Goal: Transaction & Acquisition: Obtain resource

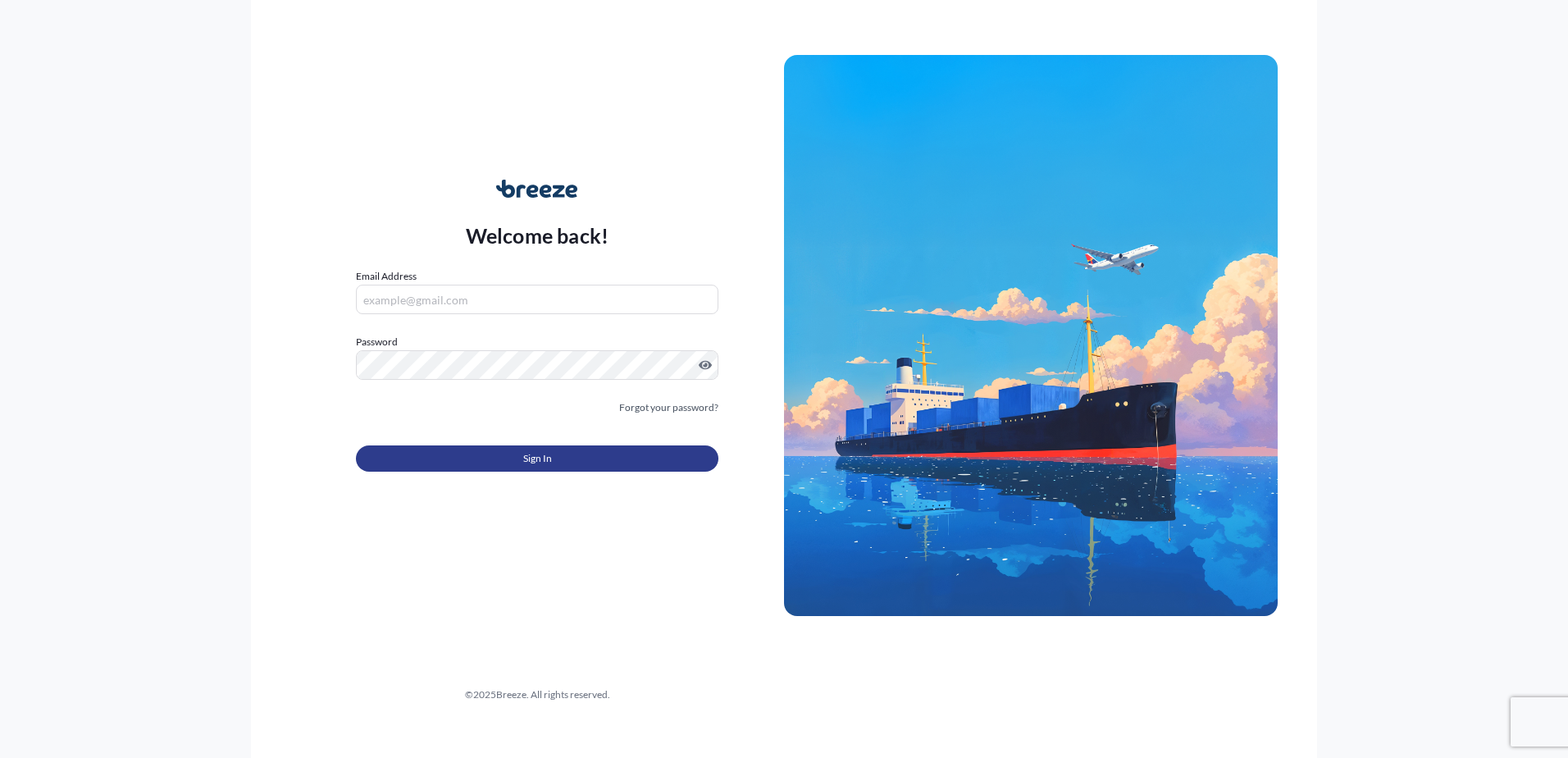
type input "[PERSON_NAME][EMAIL_ADDRESS][PERSON_NAME][DOMAIN_NAME]"
click at [497, 458] on button "Sign In" at bounding box center [537, 459] width 362 height 26
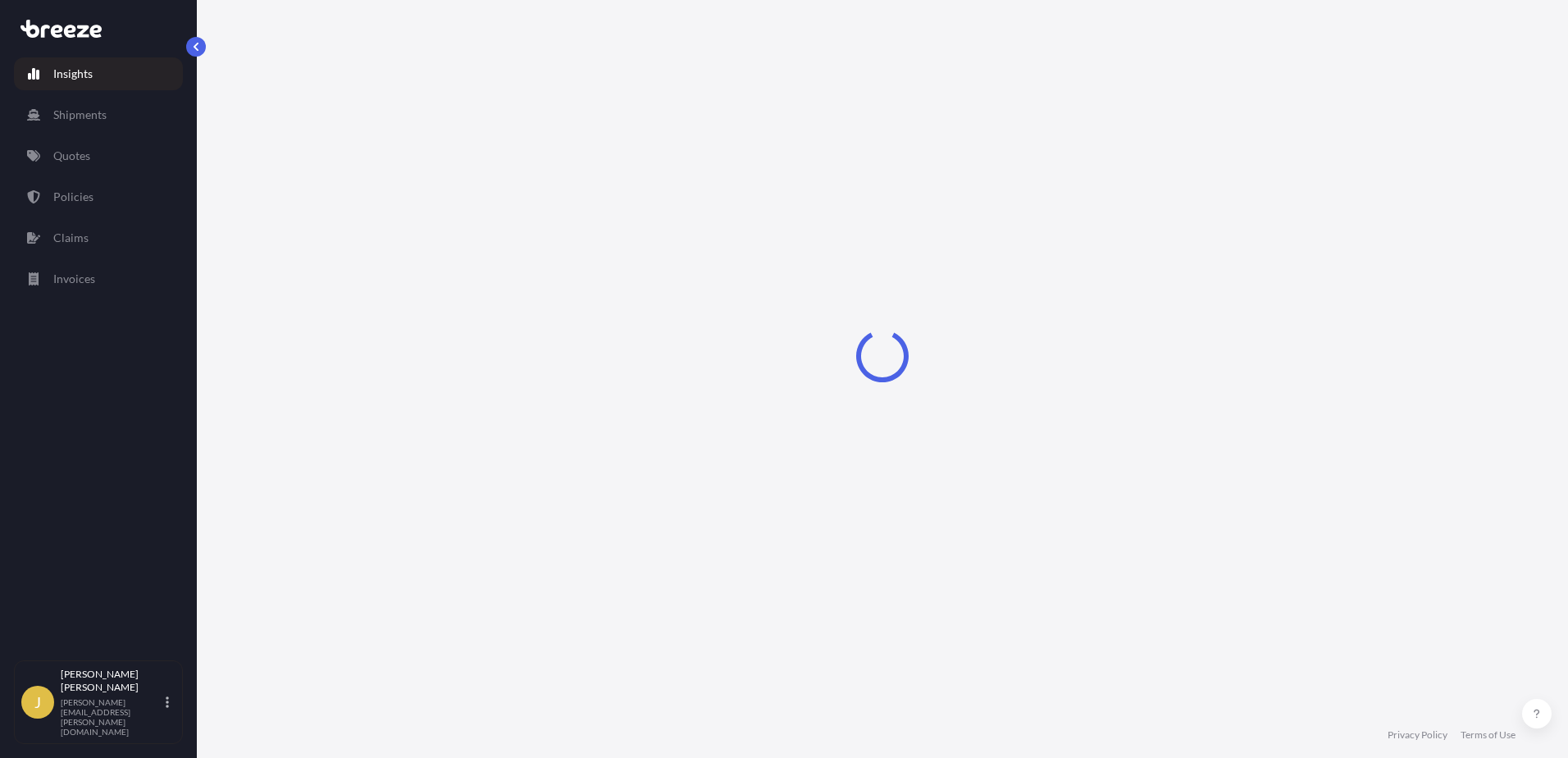
select select "2025"
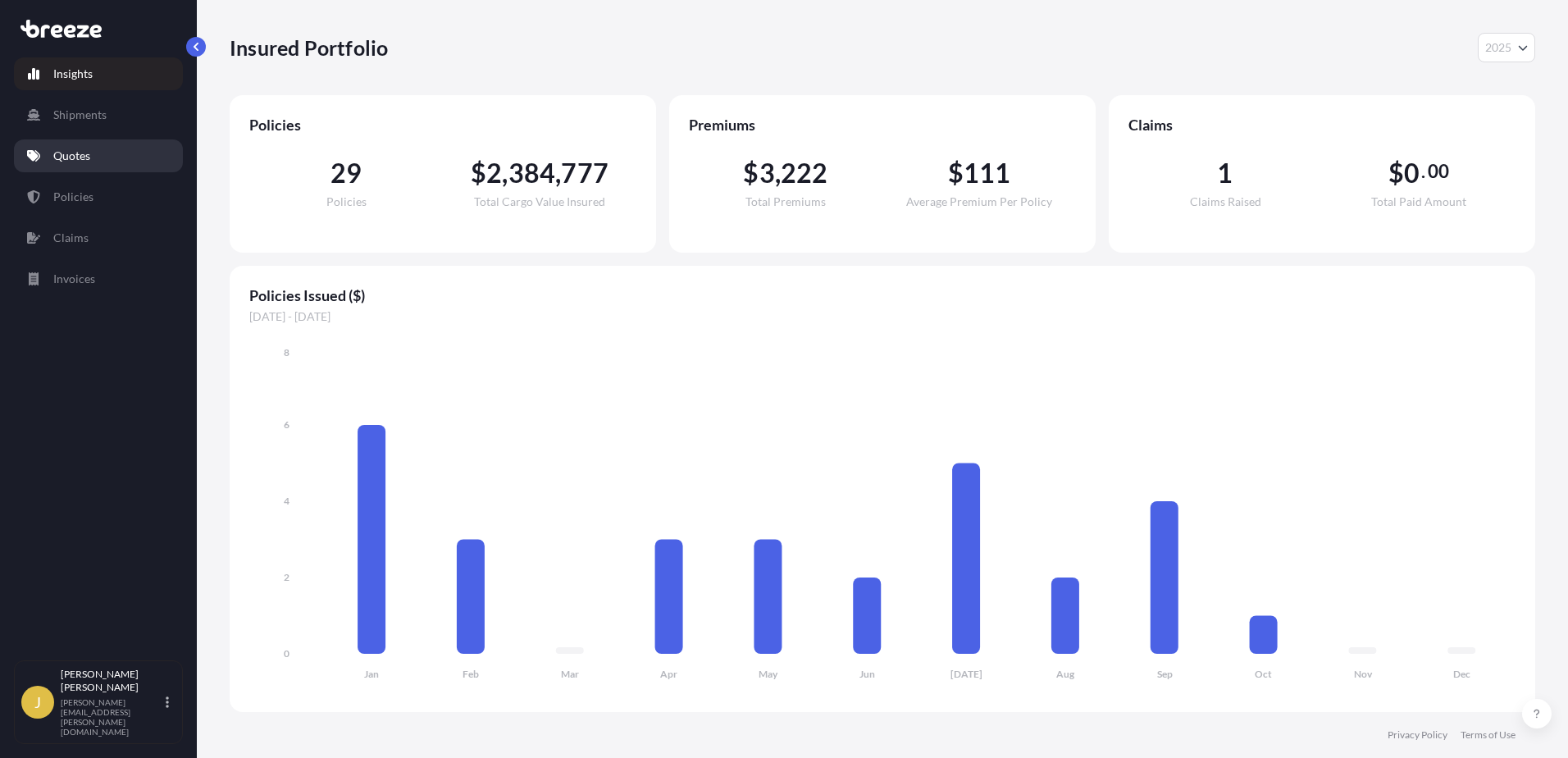
click at [73, 156] on p "Quotes" at bounding box center [72, 156] width 37 height 17
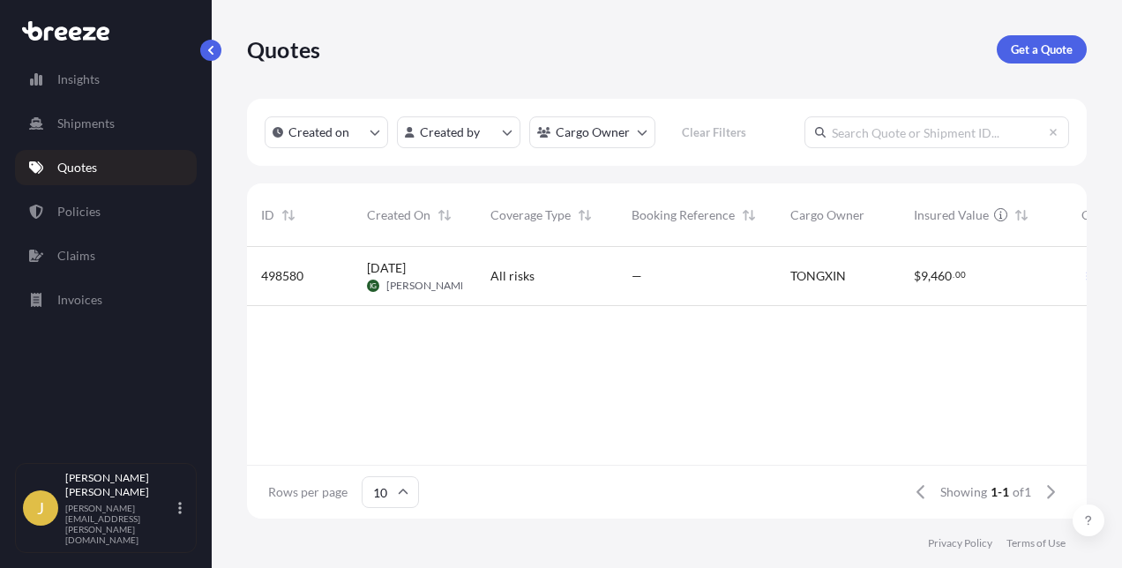
scroll to position [14, 14]
click at [1014, 44] on p "Get a Quote" at bounding box center [1042, 50] width 62 height 18
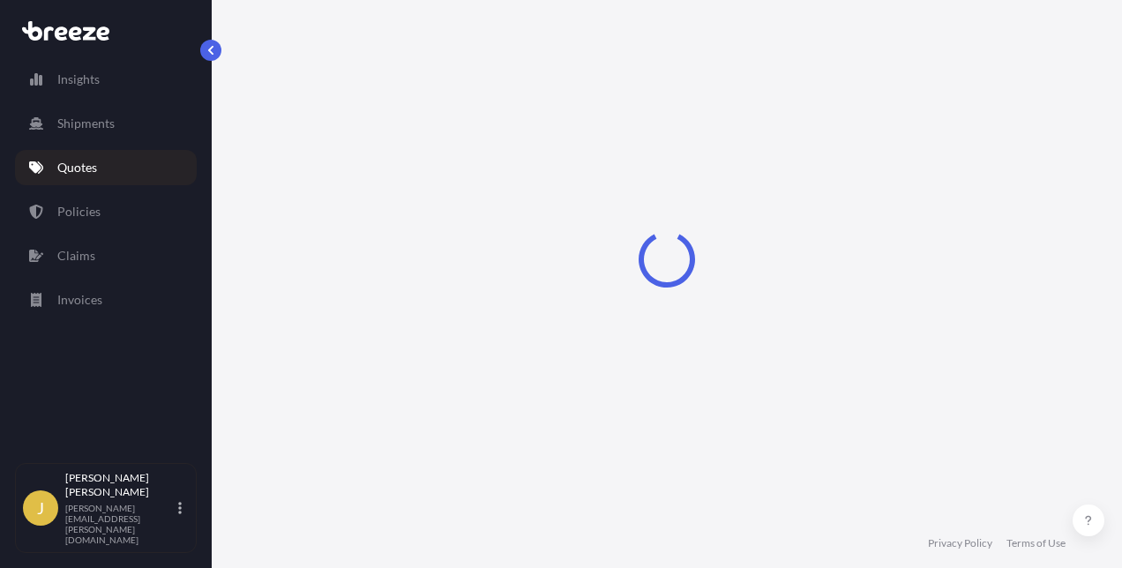
select select "Sea"
select select "1"
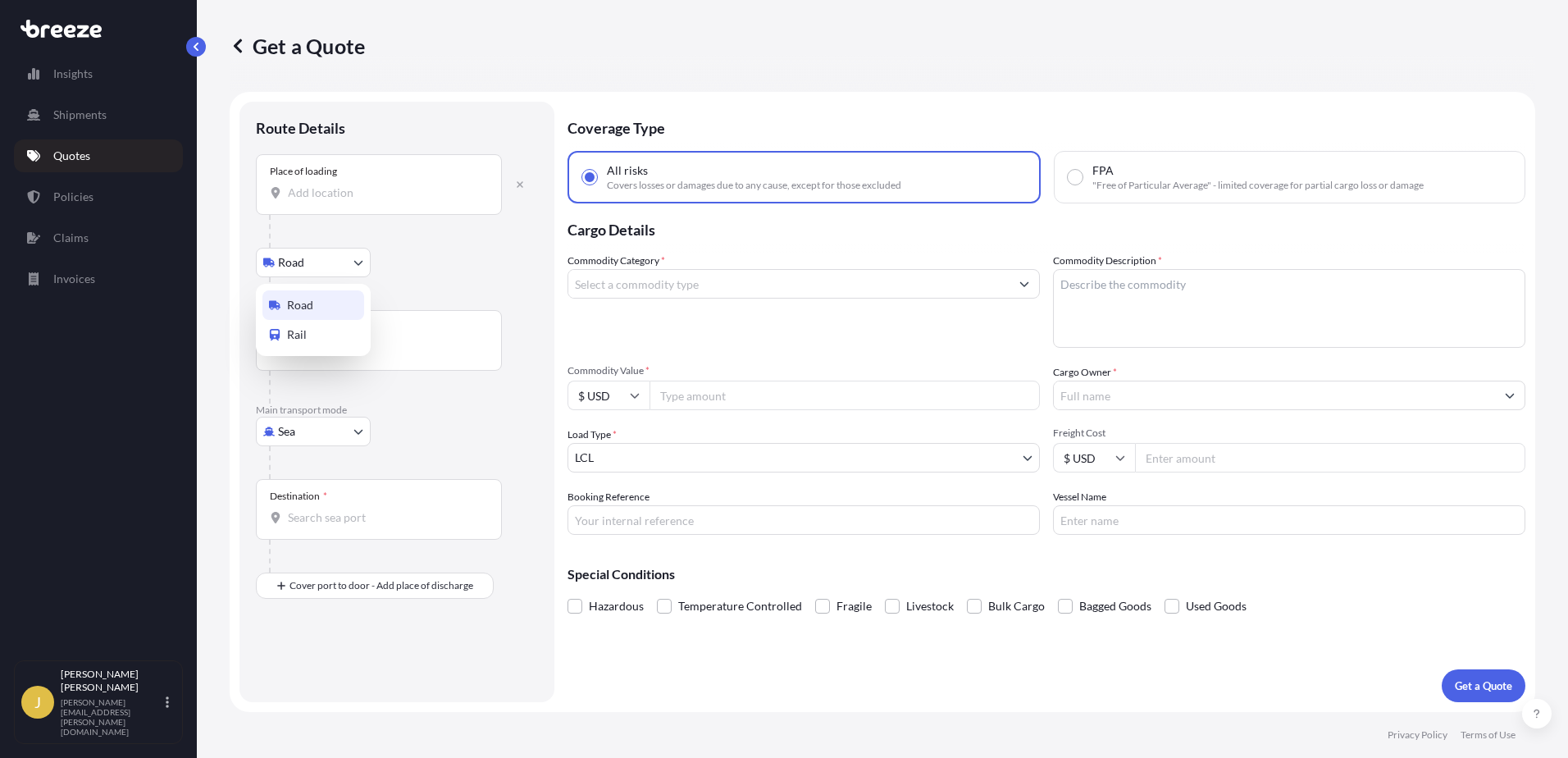
click at [357, 268] on body "Insights Shipments Quotes Policies Claims Invoices J [PERSON_NAME] [PERSON_NAME…" at bounding box center [784, 379] width 1568 height 758
click at [304, 306] on span "Road" at bounding box center [300, 305] width 26 height 17
click at [310, 193] on input "Place of loading" at bounding box center [385, 193] width 193 height 17
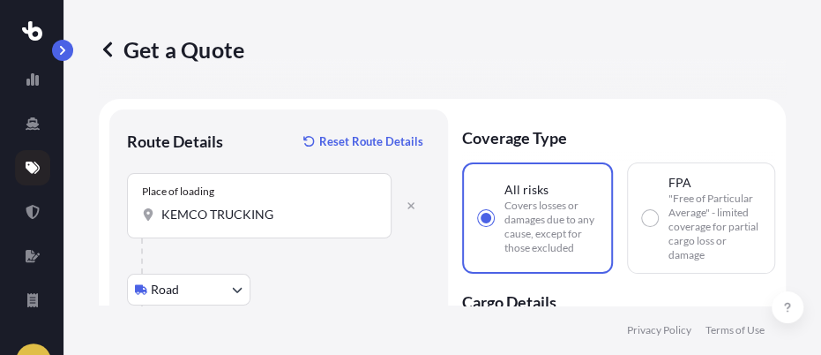
click at [284, 214] on input "KEMCO TRUCKING" at bounding box center [265, 215] width 208 height 18
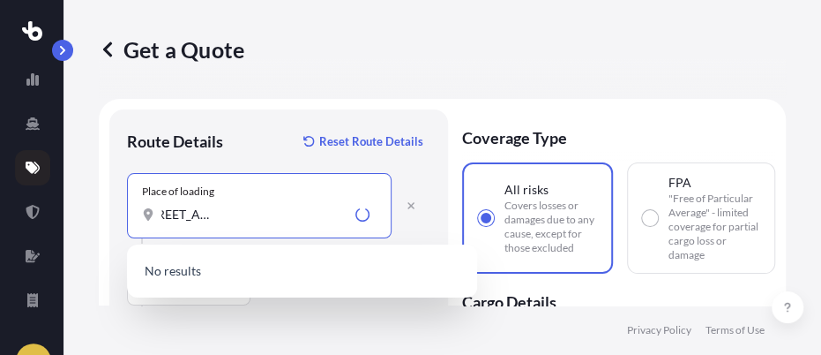
scroll to position [0, 126]
type input "KEMCO TRUCKING-[STREET_ADDRESS][PERSON_NAME]"
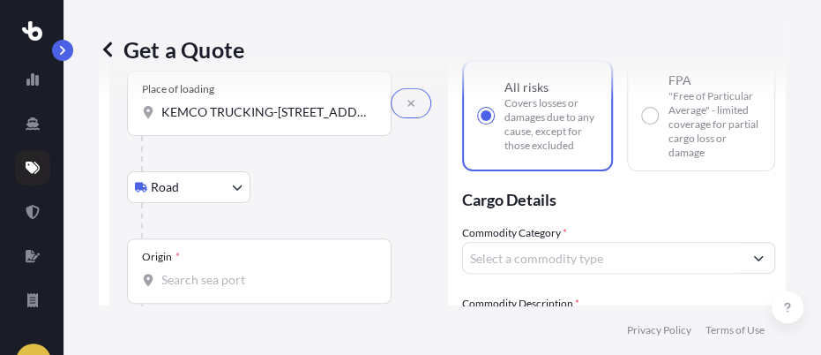
scroll to position [176, 0]
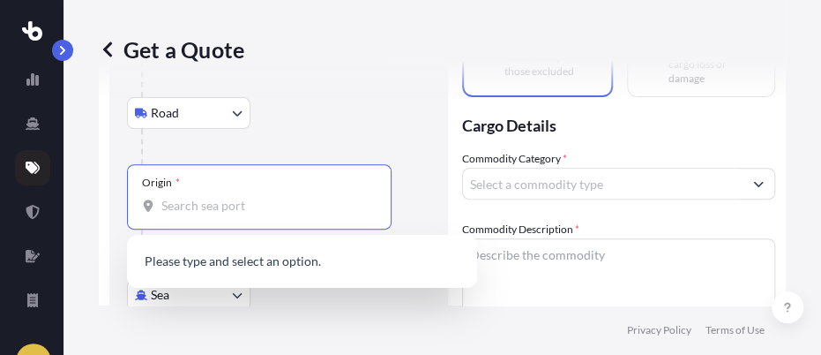
click at [174, 198] on input "Origin *" at bounding box center [265, 206] width 208 height 18
click at [165, 198] on input "Origin * Please select an origin" at bounding box center [265, 206] width 208 height 18
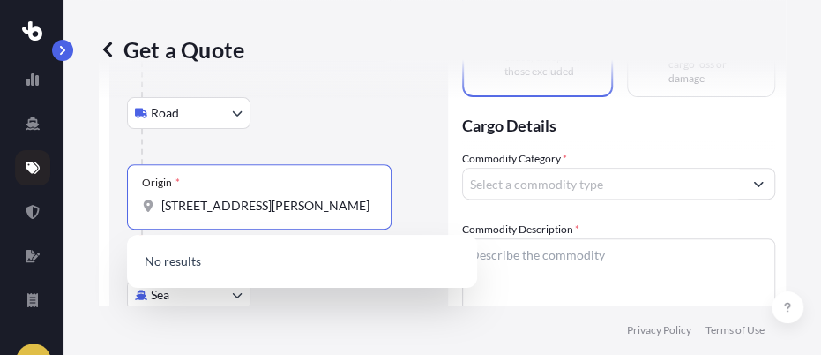
scroll to position [0, 20]
click at [228, 204] on input "[STREET_ADDRESS][PERSON_NAME]" at bounding box center [265, 206] width 208 height 18
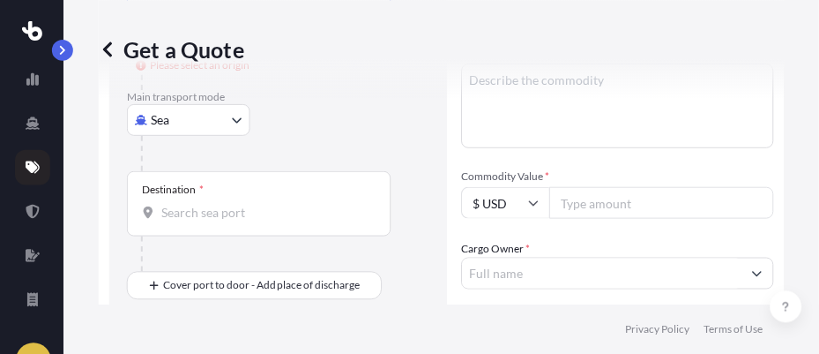
scroll to position [353, 0]
type input "[STREET_ADDRESS][PERSON_NAME]"
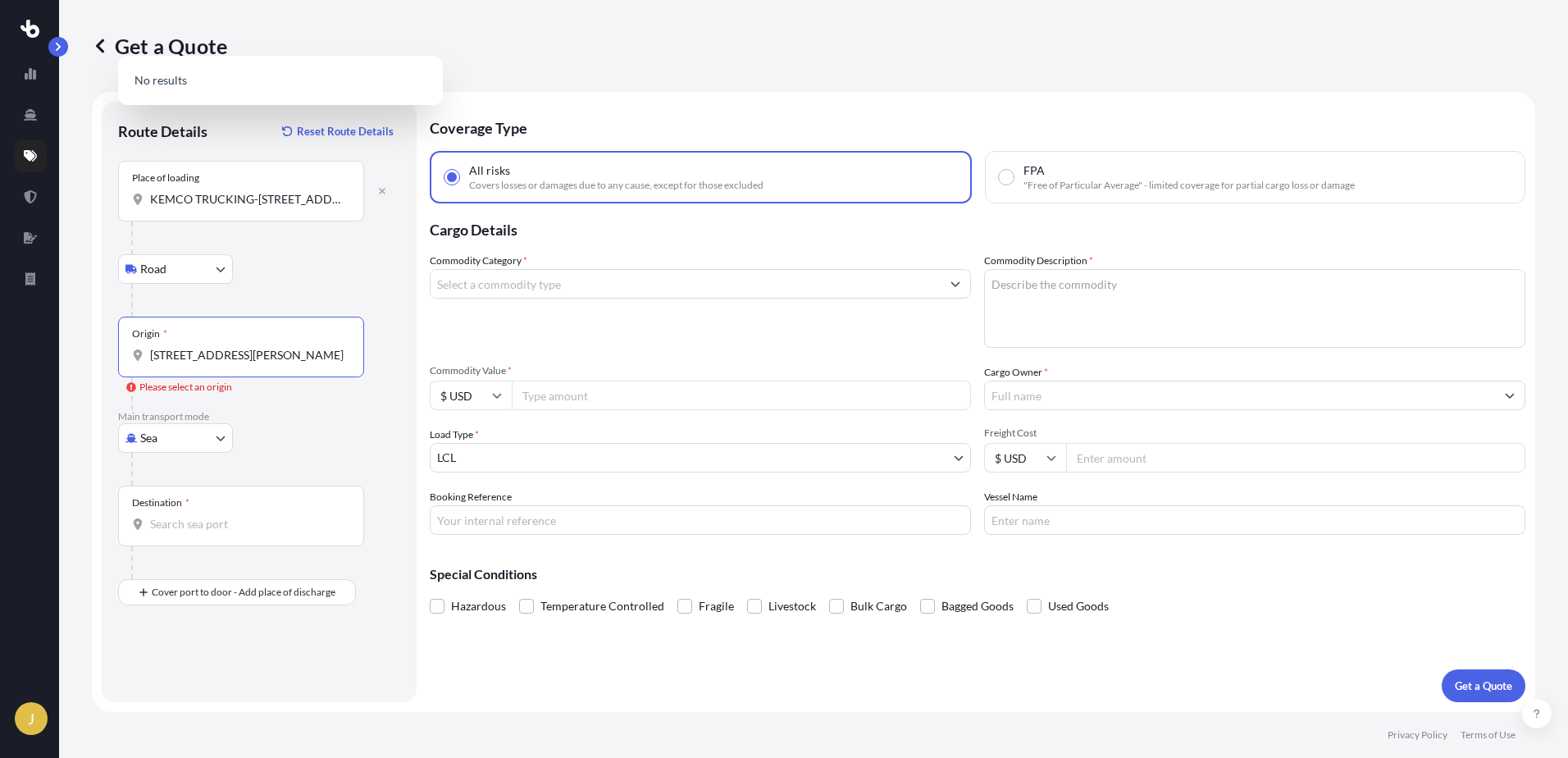
scroll to position [0, 0]
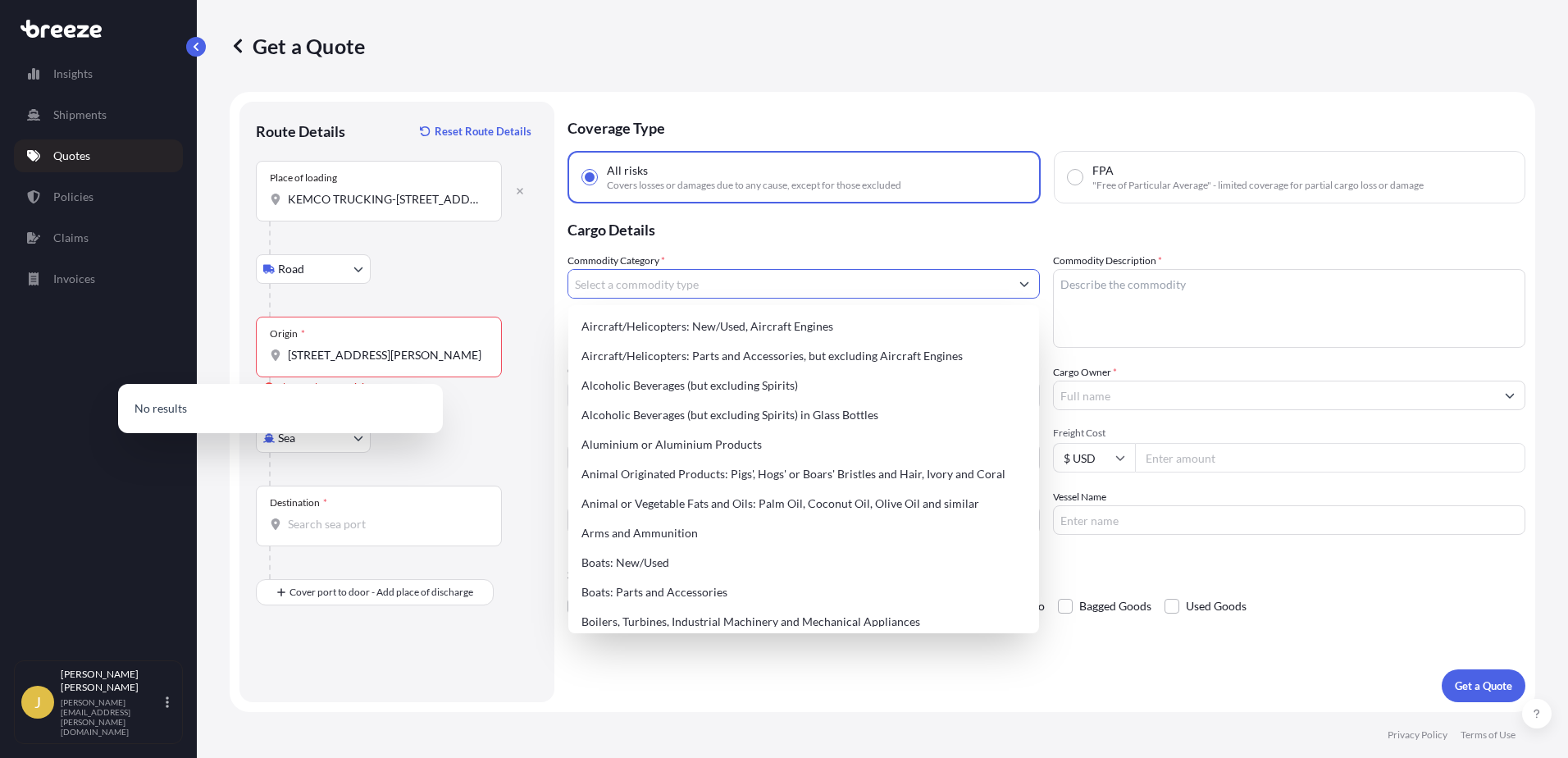
click at [599, 286] on input "Commodity Category *" at bounding box center [788, 284] width 441 height 30
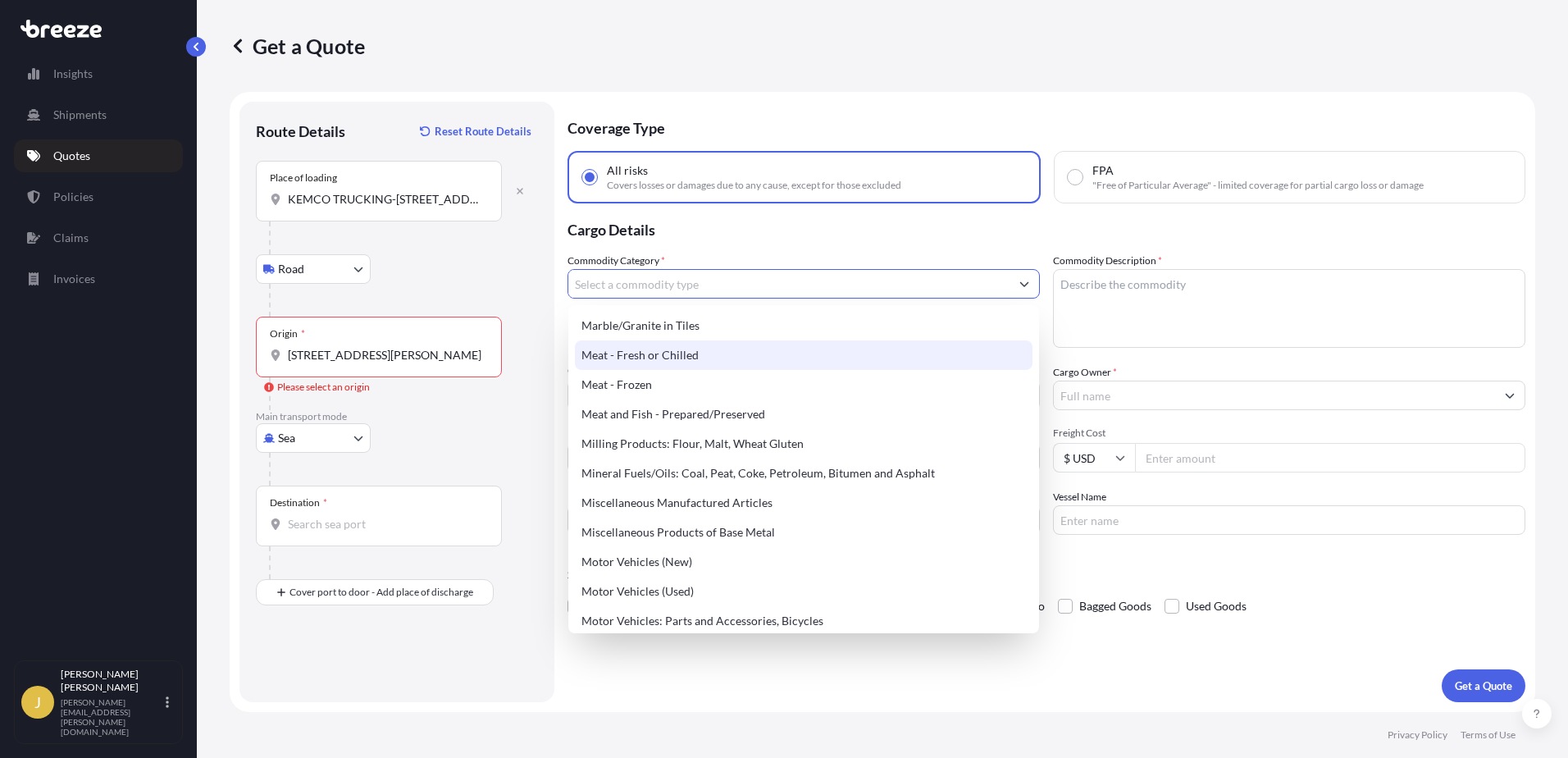
scroll to position [2215, 0]
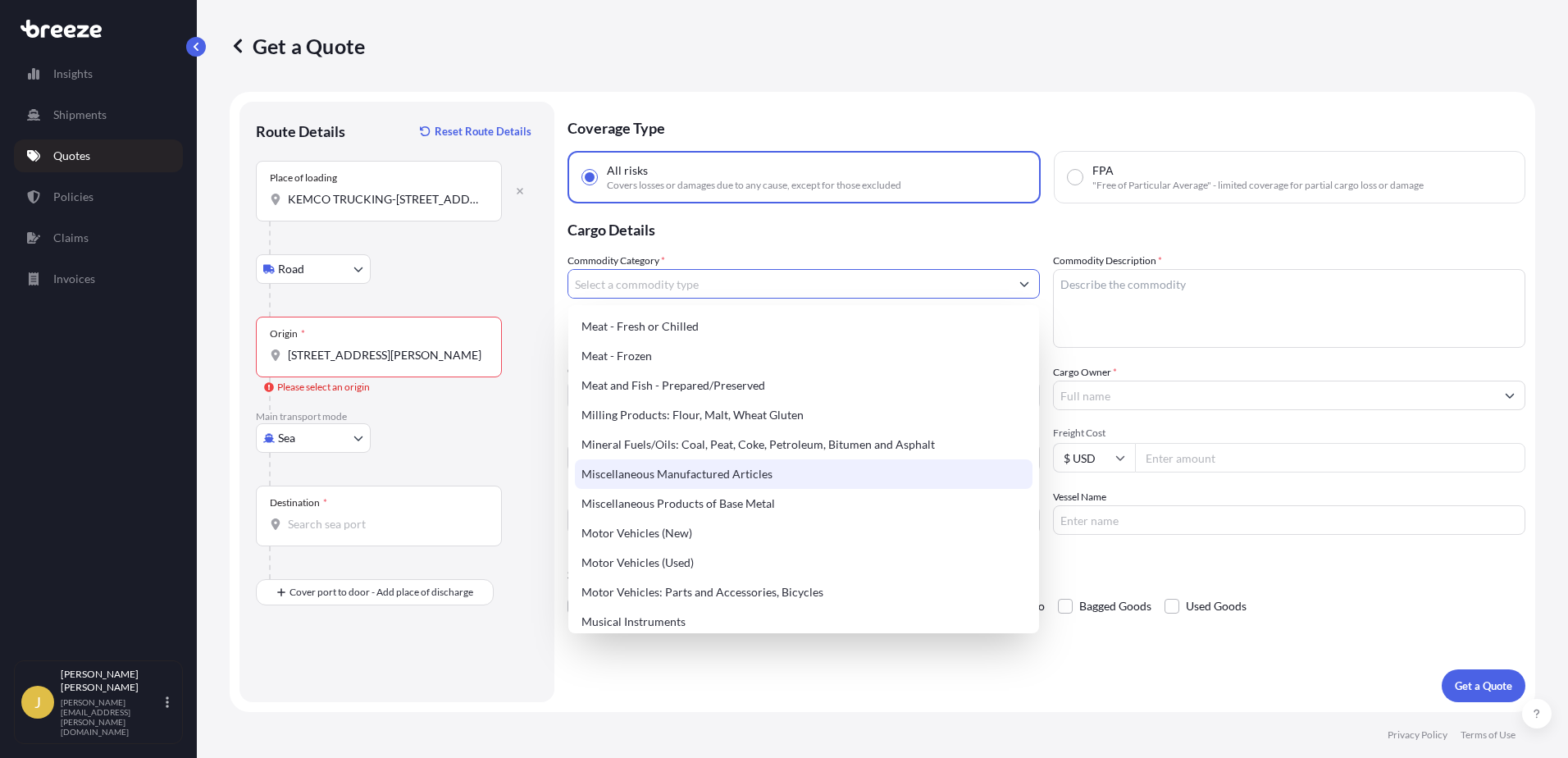
click at [709, 472] on div "Miscellaneous Manufactured Articles" at bounding box center [803, 474] width 457 height 30
type input "Miscellaneous Manufactured Articles"
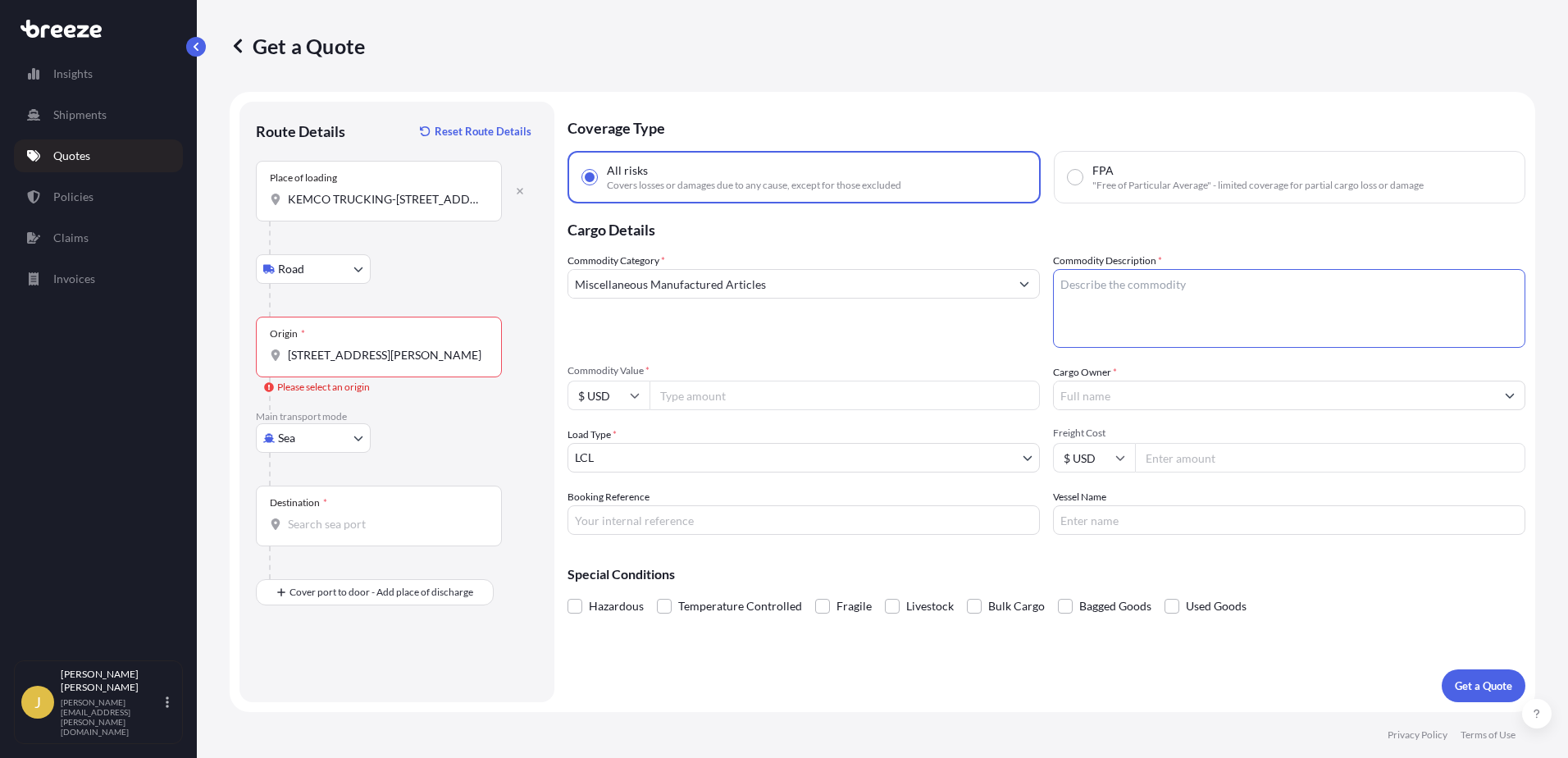
click at [1078, 287] on textarea "Commodity Description *" at bounding box center [1289, 308] width 472 height 79
type textarea "1 WOOD CRATE DISPLAY MATERIALS -EXHIIT BOOTH"
click at [707, 398] on input "Commodity Value *" at bounding box center [845, 395] width 390 height 30
type input "5000.00"
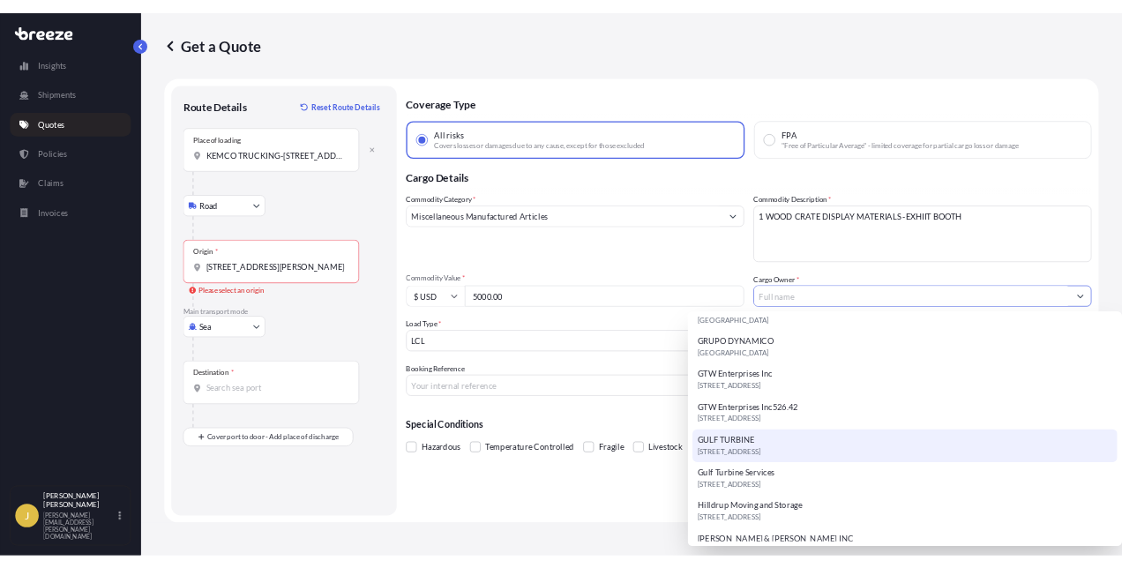
scroll to position [402, 0]
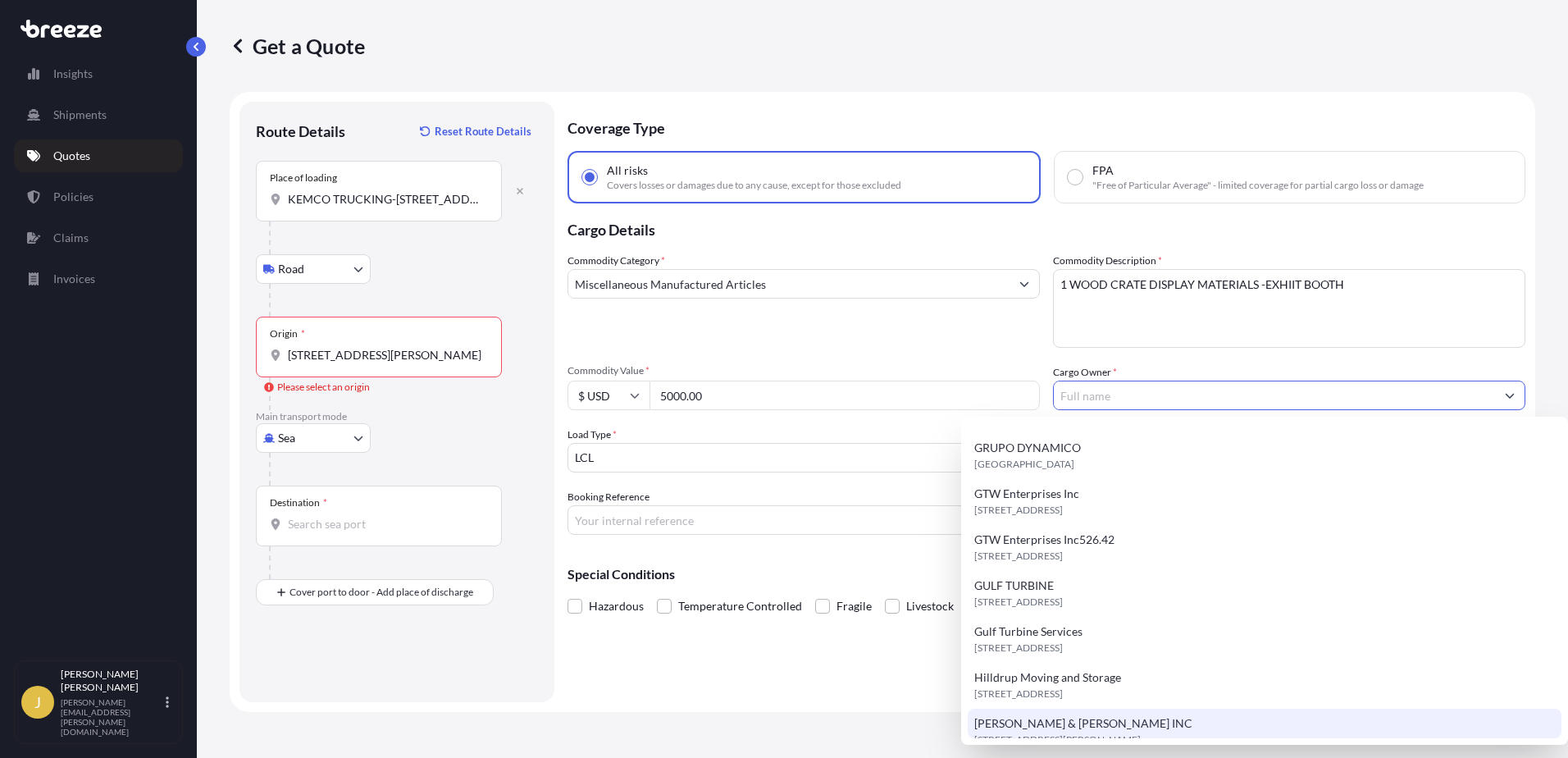
click at [1025, 715] on span "[PERSON_NAME] & [PERSON_NAME] INC" at bounding box center [1083, 724] width 218 height 17
type input "[PERSON_NAME] & [PERSON_NAME] INC"
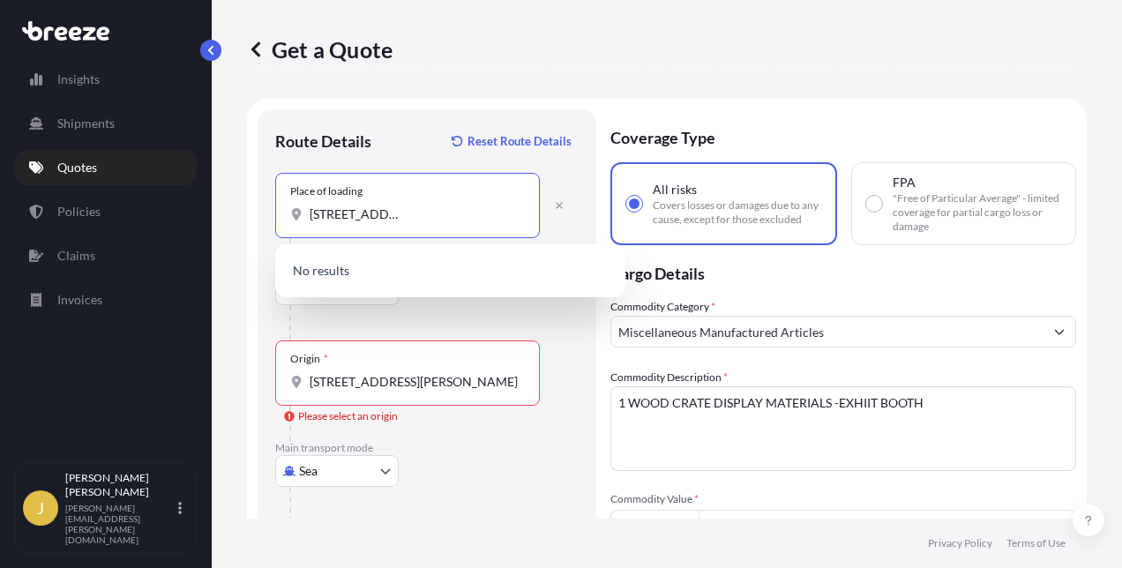
scroll to position [0, 126]
drag, startPoint x: 426, startPoint y: 214, endPoint x: 688, endPoint y: 243, distance: 263.6
click at [688, 243] on form "Route Details Reset Route Details Place of loading KEMCO TRUCKING-[STREET_ADDRE…" at bounding box center [667, 578] width 840 height 958
type input "KEMCO TRUCKING-"
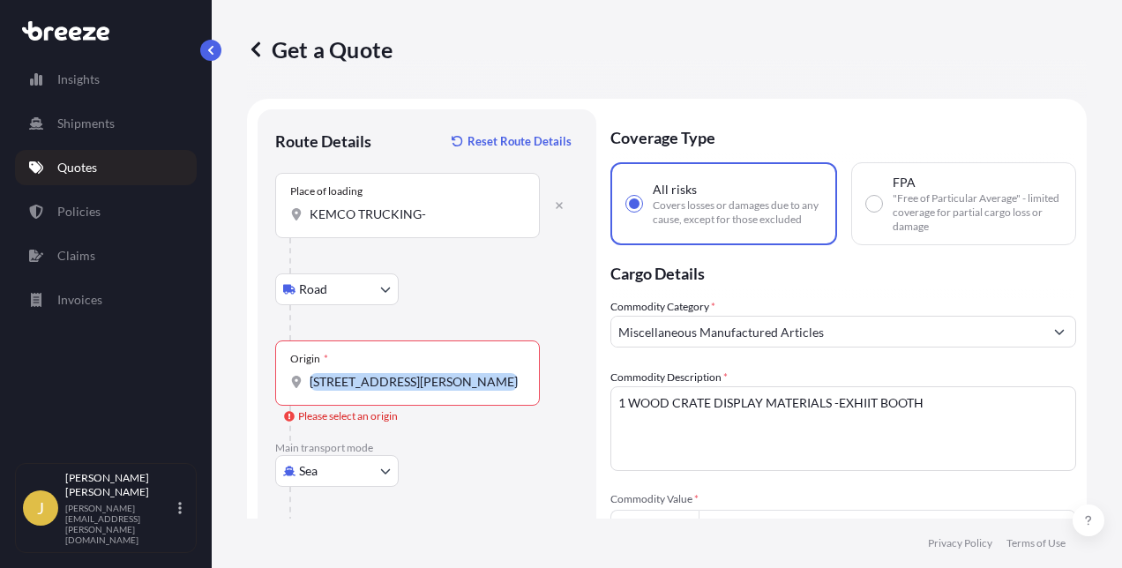
drag, startPoint x: 522, startPoint y: 380, endPoint x: 277, endPoint y: 387, distance: 245.3
click at [277, 387] on div "Origin * [STREET_ADDRESS][PERSON_NAME]" at bounding box center [407, 372] width 265 height 65
click at [446, 333] on div at bounding box center [433, 322] width 289 height 35
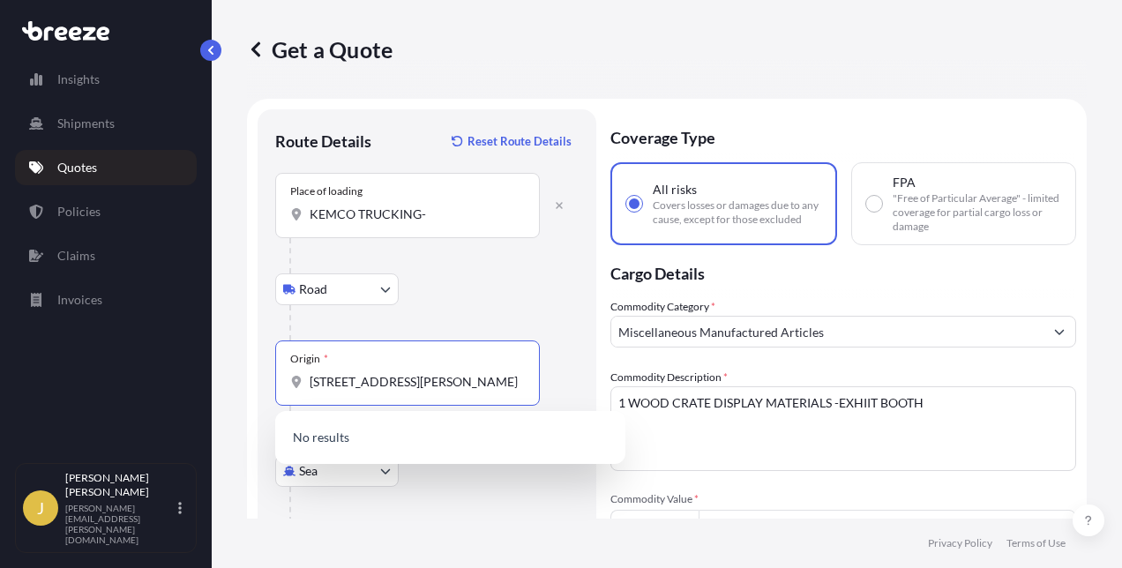
scroll to position [0, 15]
drag, startPoint x: 310, startPoint y: 377, endPoint x: 1120, endPoint y: 448, distance: 812.9
click at [1118, 450] on div "Get a Quote Route Details Reset Route Details Place of loading KEMCO TRUCKING- …" at bounding box center [667, 259] width 910 height 519
paste input "[STREET_ADDRESS][PERSON_NAME]"
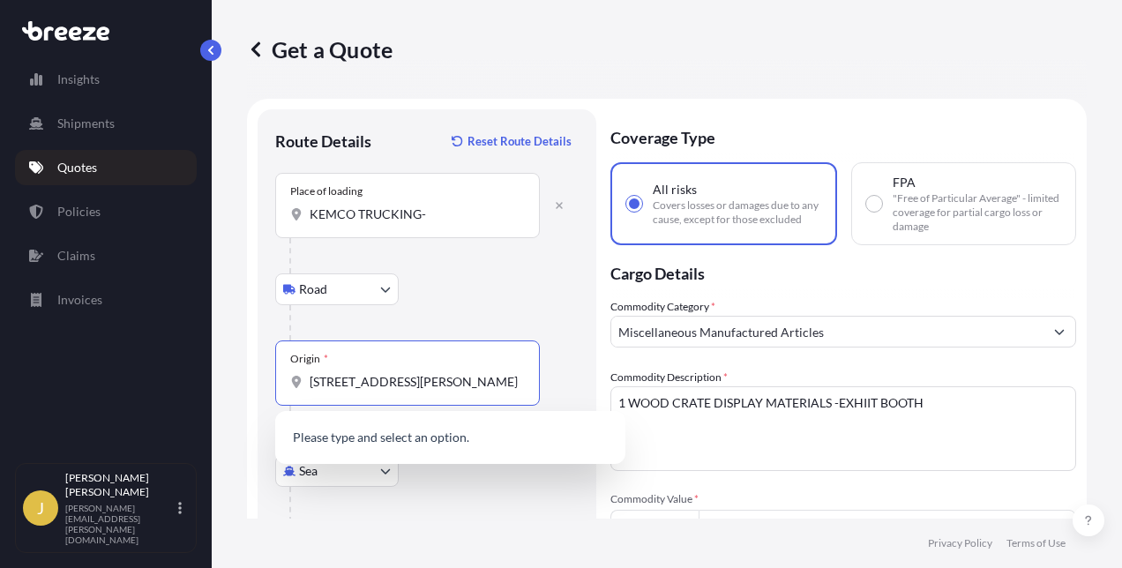
scroll to position [0, 11]
type input "[STREET_ADDRESS][PERSON_NAME]"
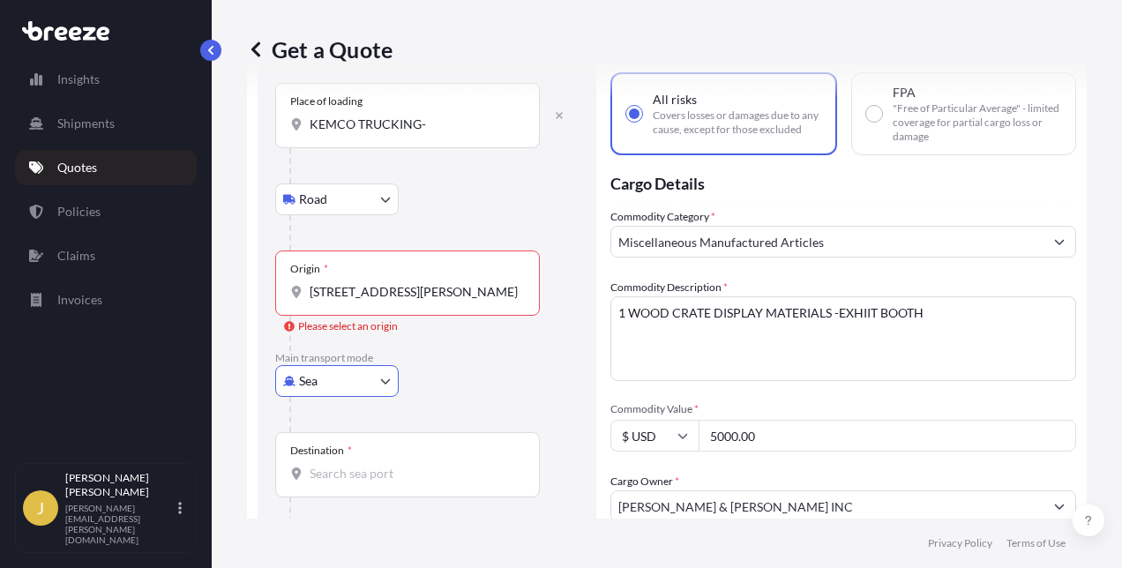
scroll to position [176, 0]
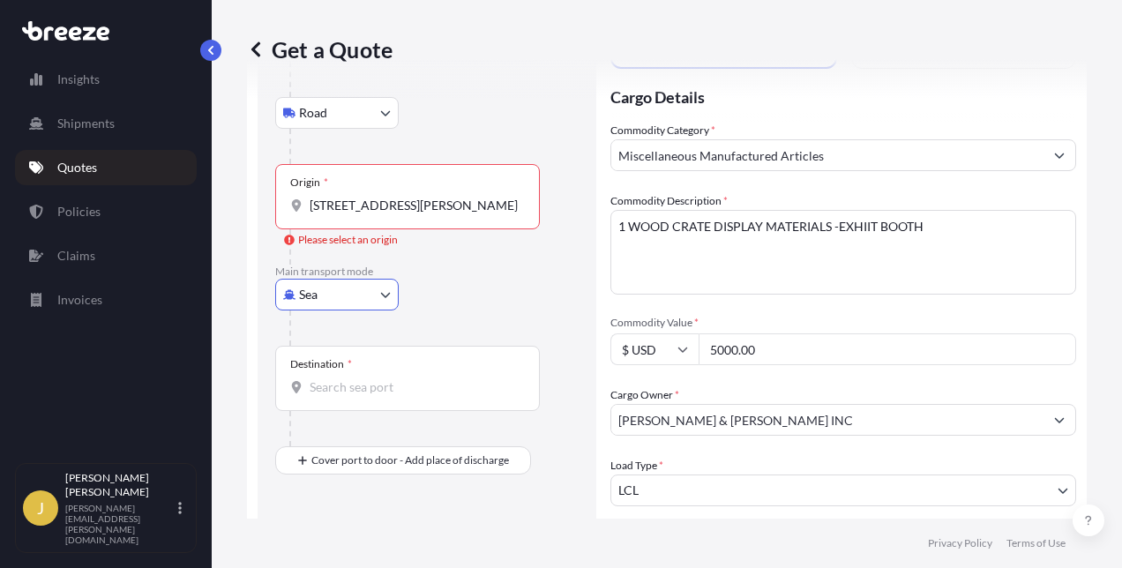
click at [388, 295] on body "Insights Shipments Quotes Policies Claims Invoices J [PERSON_NAME] [PERSON_NAME…" at bounding box center [561, 284] width 1122 height 568
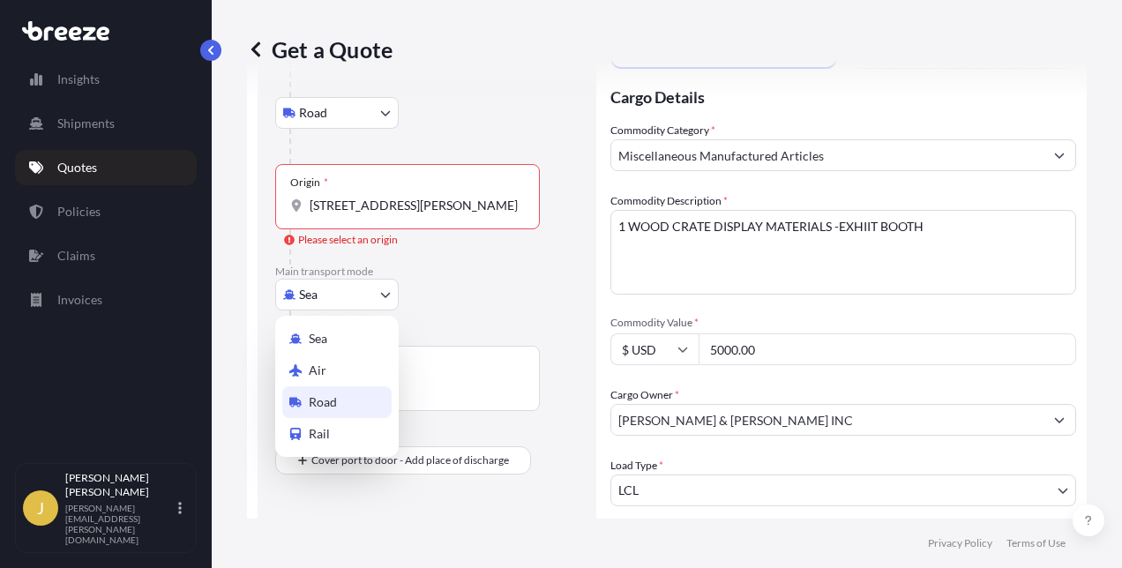
click at [325, 400] on span "Road" at bounding box center [323, 402] width 28 height 18
select select "Road"
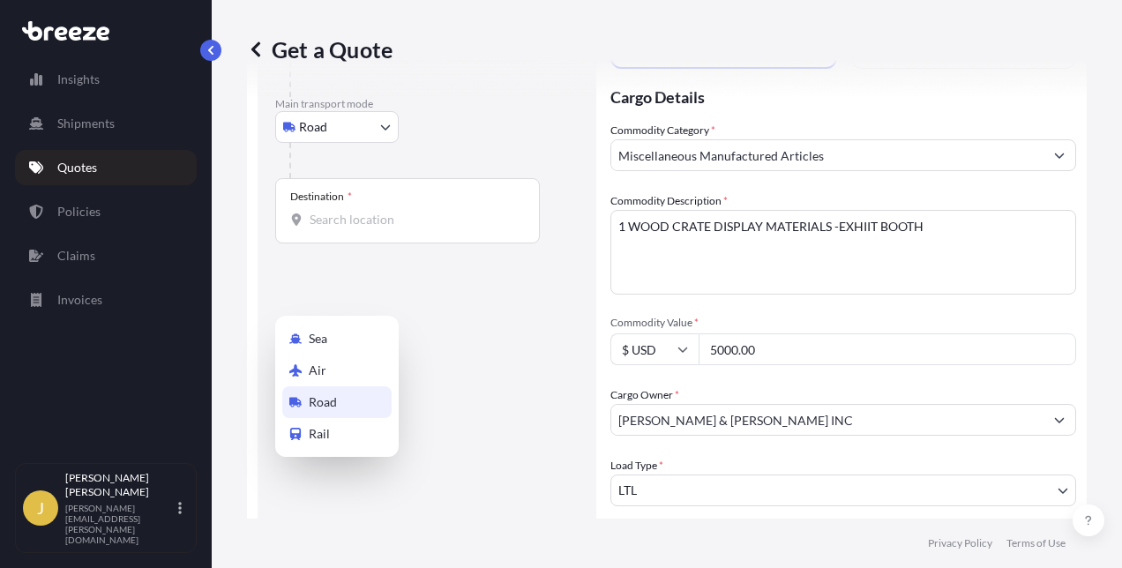
scroll to position [9, 0]
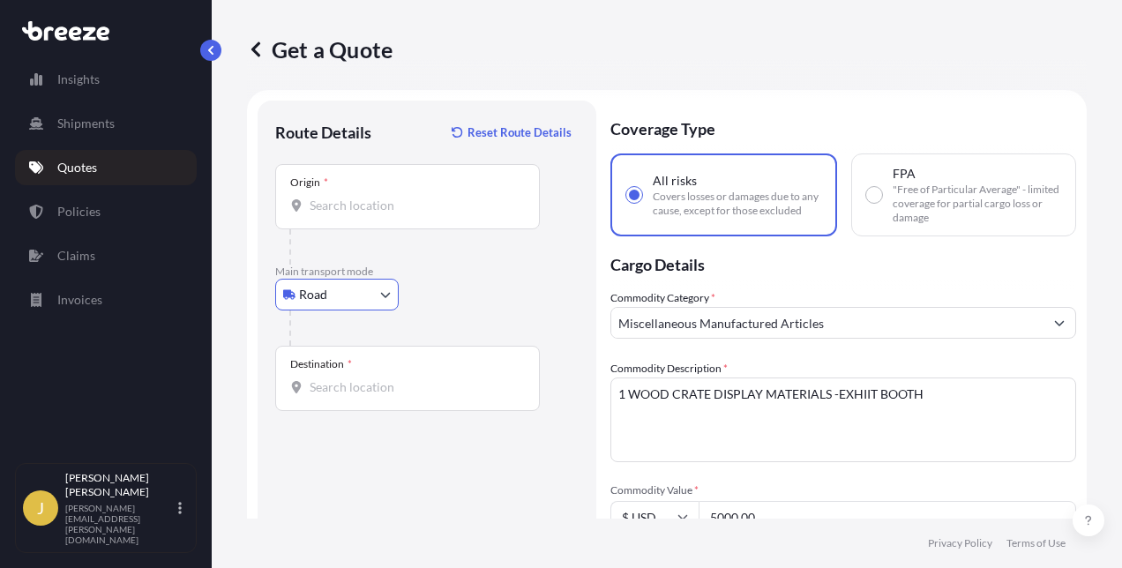
click at [325, 201] on input "Origin *" at bounding box center [414, 206] width 208 height 18
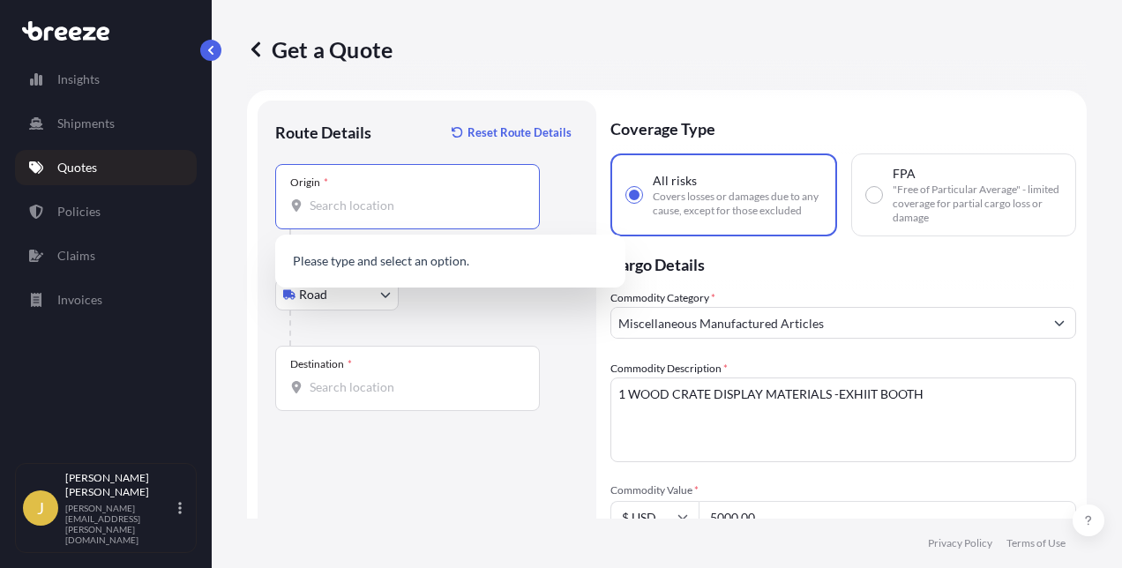
paste input "[STREET_ADDRESS][PERSON_NAME]"
drag, startPoint x: 514, startPoint y: 206, endPoint x: 275, endPoint y: 198, distance: 239.2
click at [275, 198] on div "Origin * [STREET_ADDRESS][PERSON_NAME]" at bounding box center [407, 196] width 265 height 65
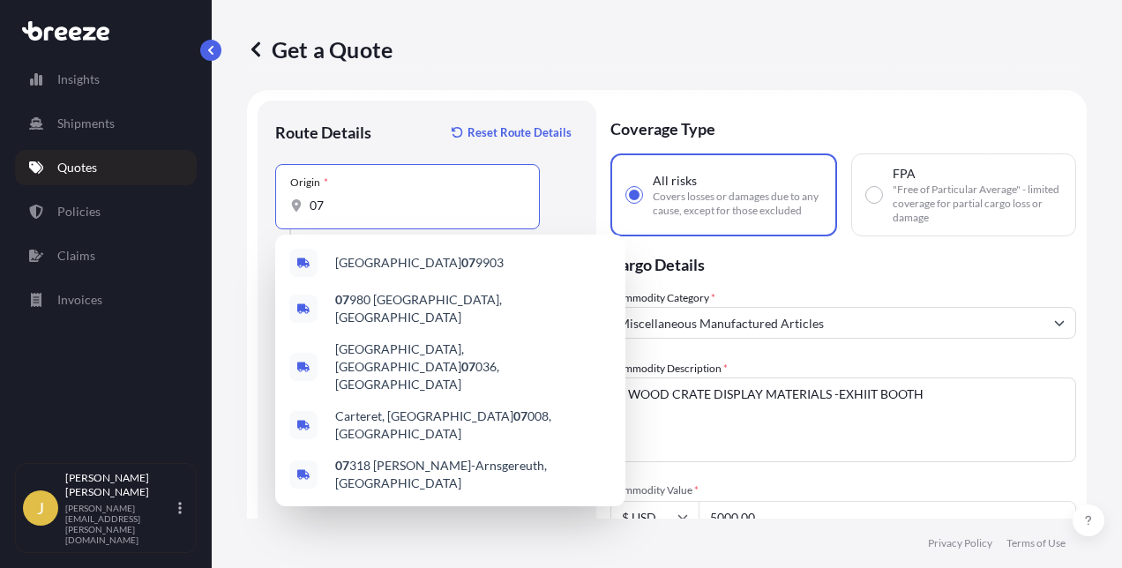
type input "7"
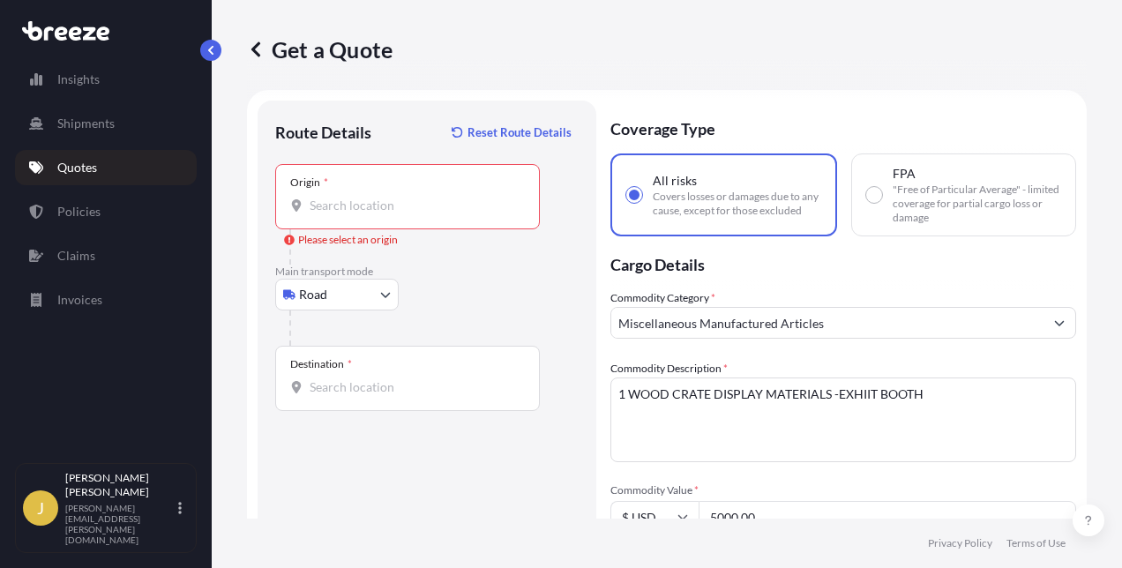
click at [325, 195] on div "Origin *" at bounding box center [407, 196] width 265 height 65
click at [325, 197] on input "Origin * Please select an origin" at bounding box center [414, 206] width 208 height 18
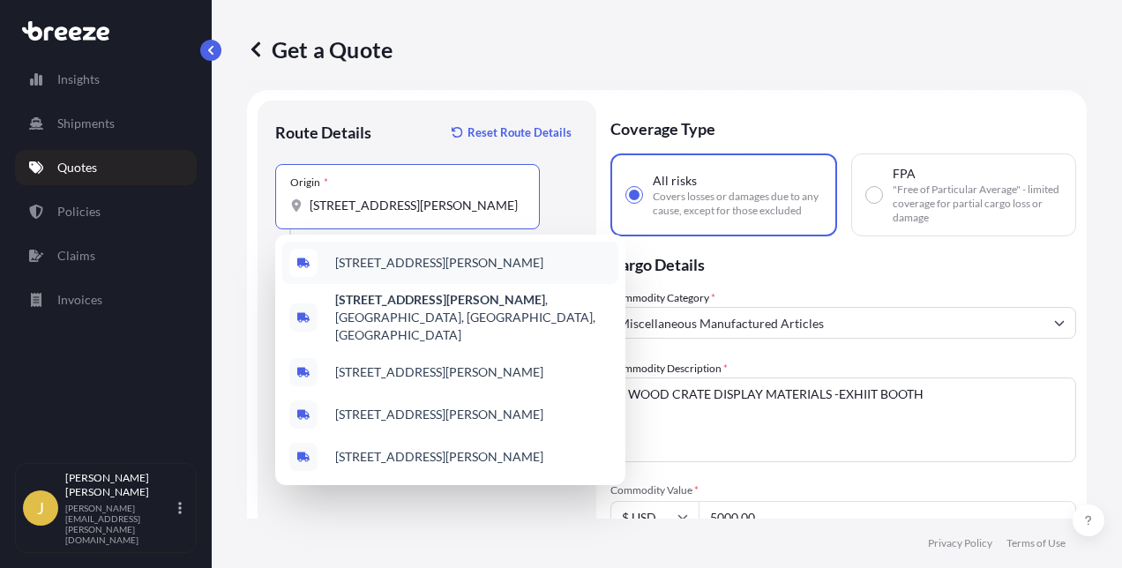
click at [397, 270] on span "[STREET_ADDRESS][PERSON_NAME]" at bounding box center [439, 263] width 208 height 18
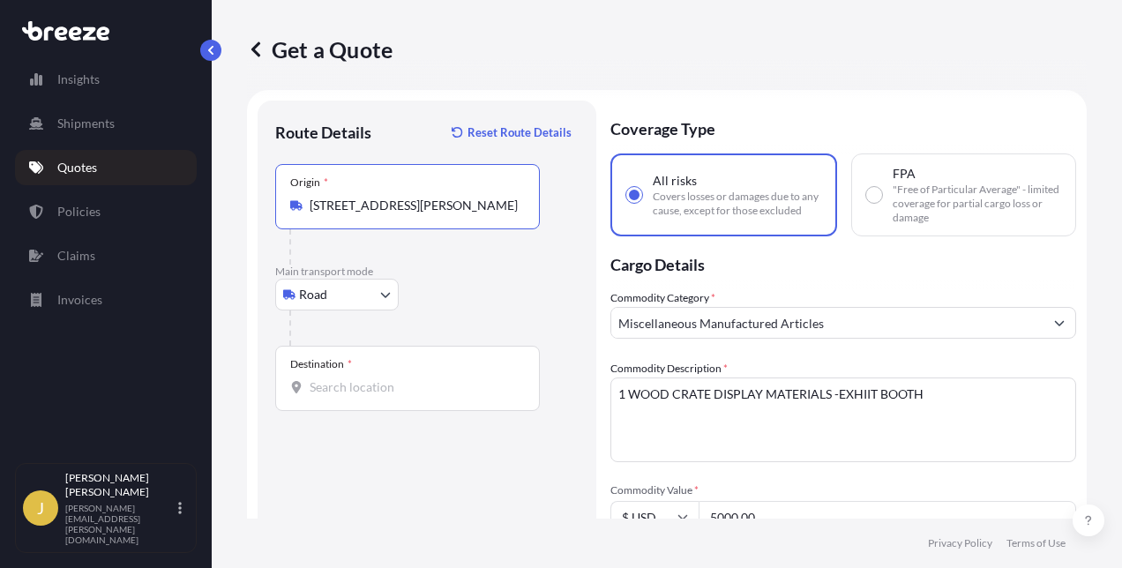
type input "[STREET_ADDRESS][PERSON_NAME]"
click at [340, 385] on input "Destination *" at bounding box center [414, 387] width 208 height 18
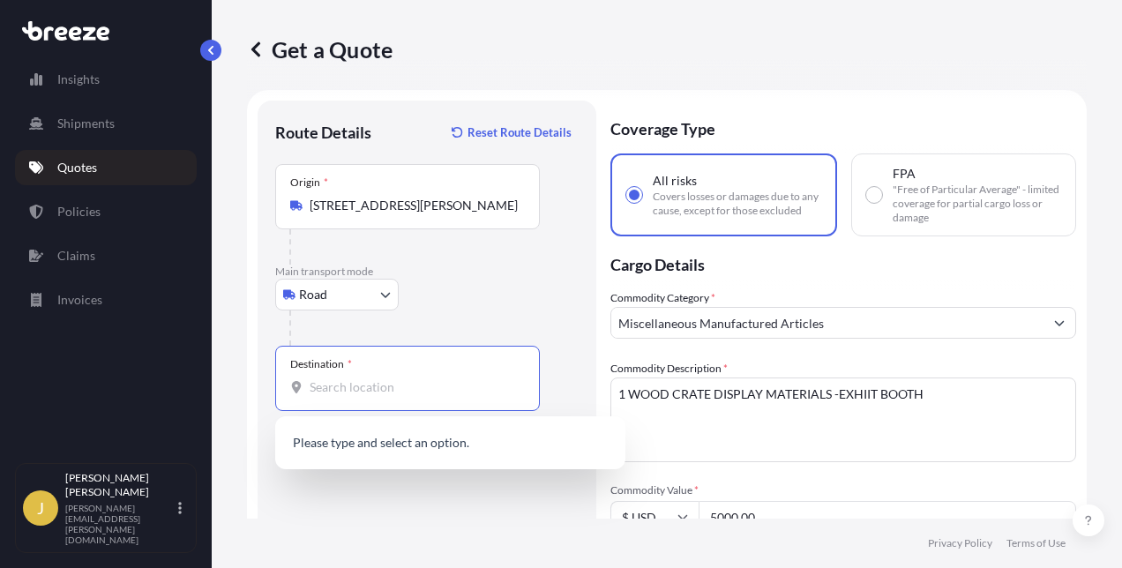
click at [314, 388] on input "Destination * Please select a destination" at bounding box center [414, 387] width 208 height 18
click at [468, 452] on span "[STREET_ADDRESS][PERSON_NAME]" at bounding box center [439, 445] width 208 height 18
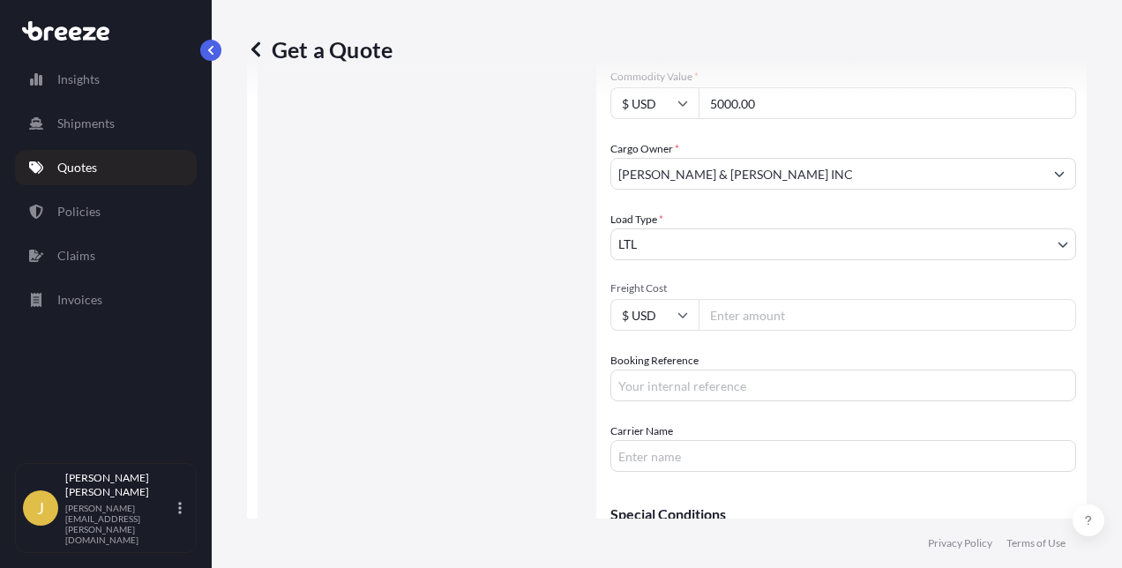
scroll to position [450, 0]
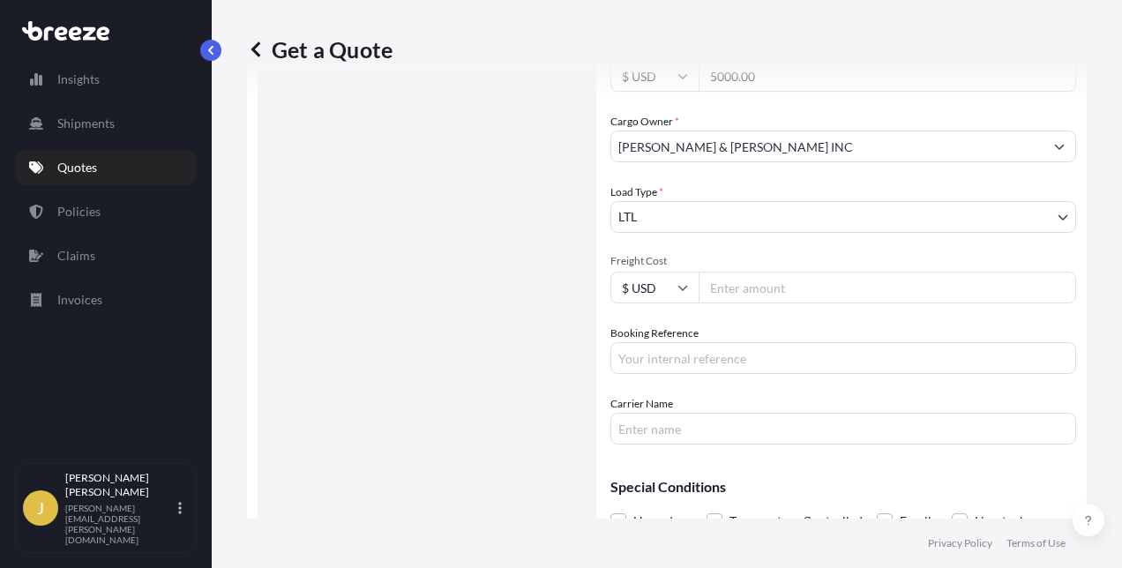
type input "[STREET_ADDRESS][PERSON_NAME]"
click at [760, 292] on input "Freight Cost" at bounding box center [888, 288] width 378 height 32
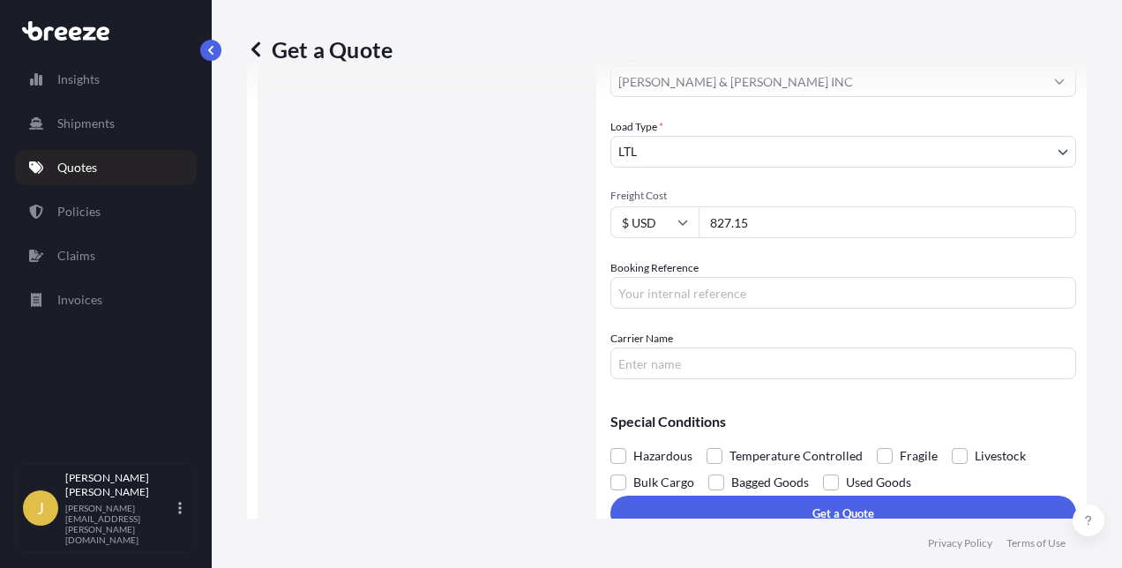
scroll to position [538, 0]
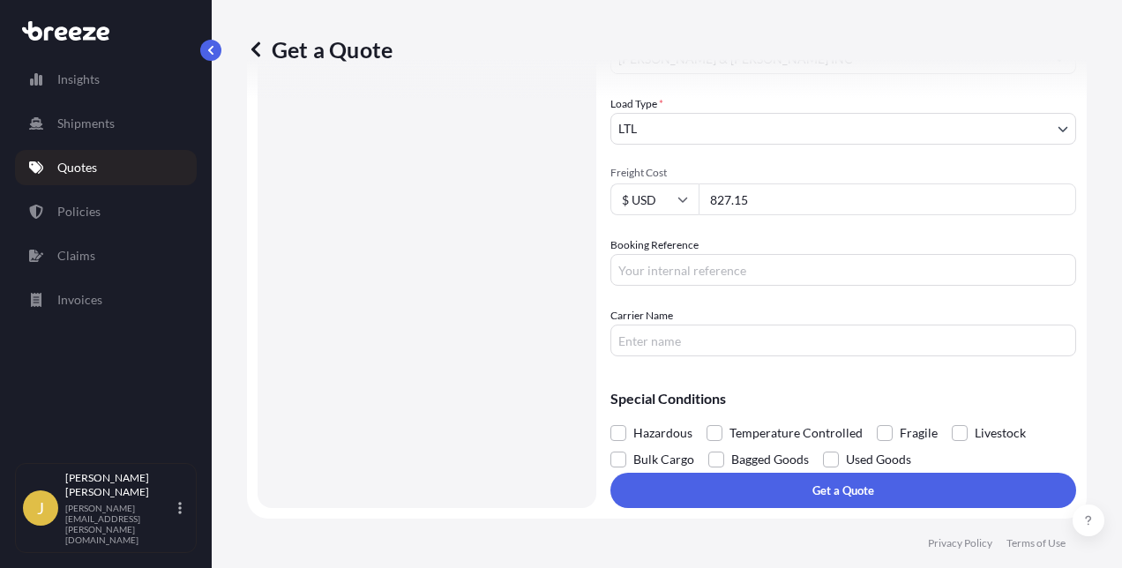
type input "827.15"
click at [637, 259] on input "Booking Reference" at bounding box center [843, 270] width 466 height 32
type input "2041809"
type input "KEMCO, FWA, NEXTGEN"
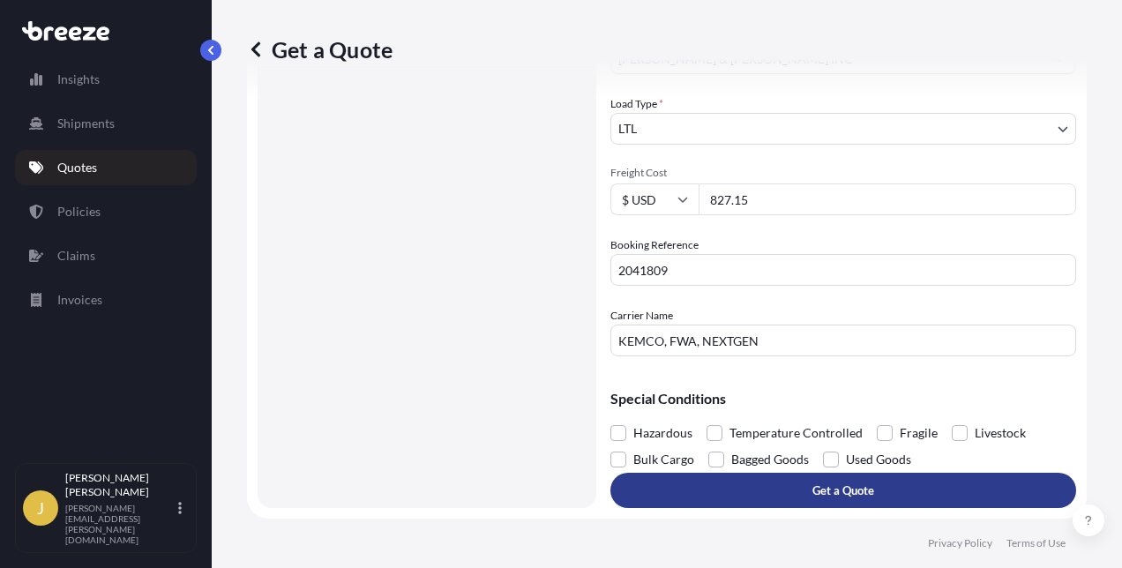
click at [842, 482] on p "Get a Quote" at bounding box center [843, 491] width 62 height 18
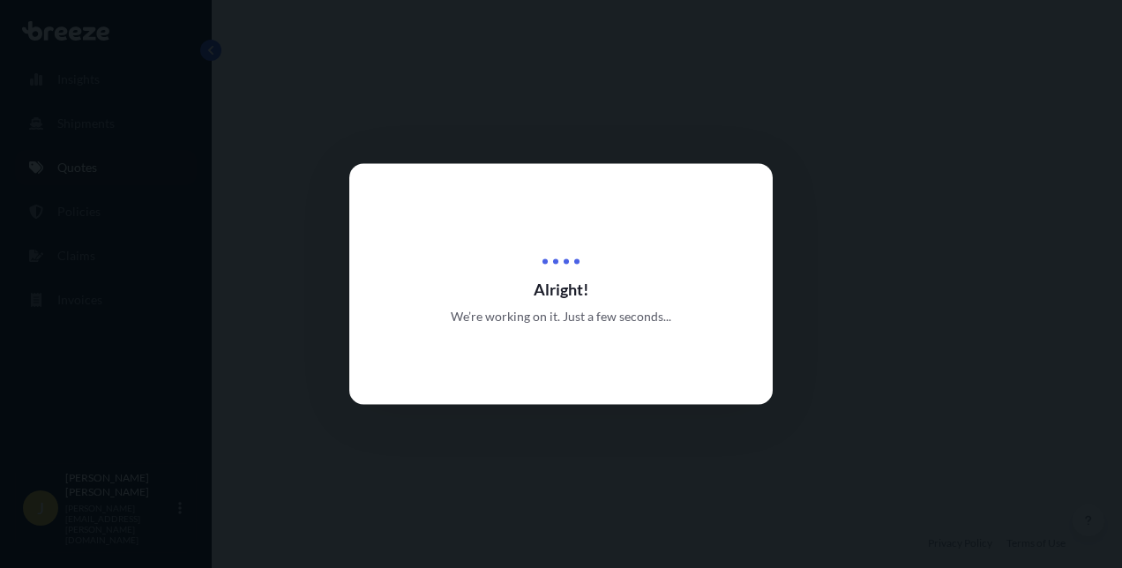
select select "Road"
select select "1"
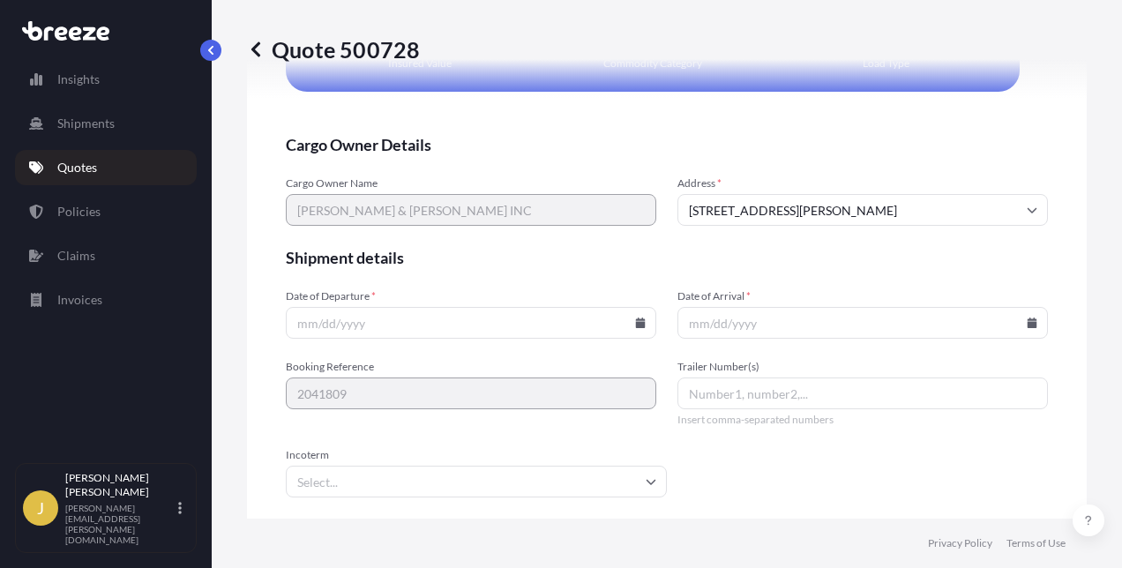
scroll to position [3987, 0]
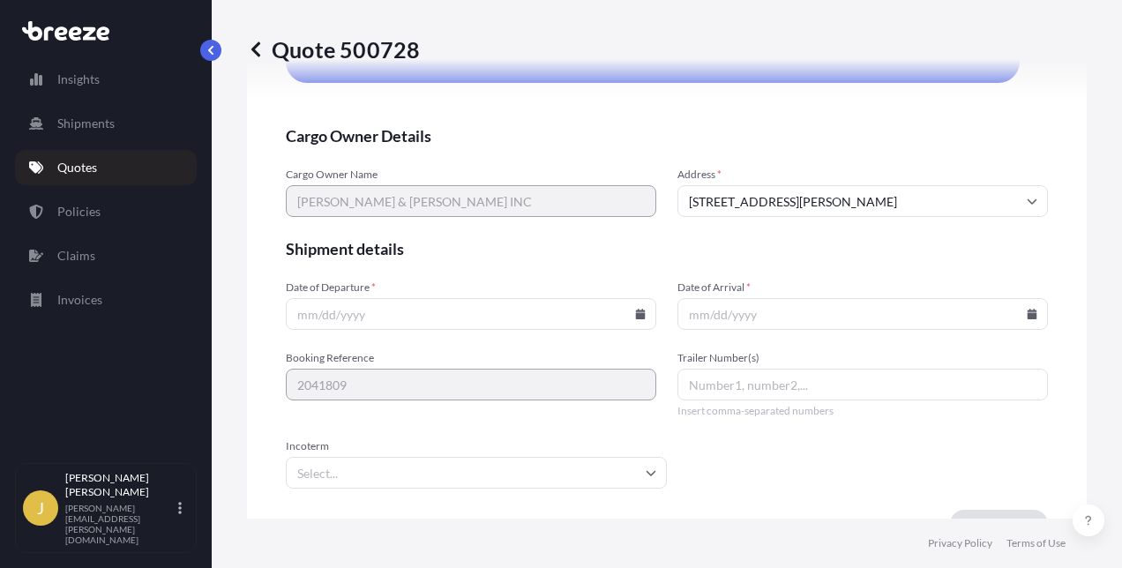
click at [371, 320] on input "Date of Departure *" at bounding box center [471, 314] width 370 height 32
click at [636, 312] on icon at bounding box center [641, 314] width 10 height 11
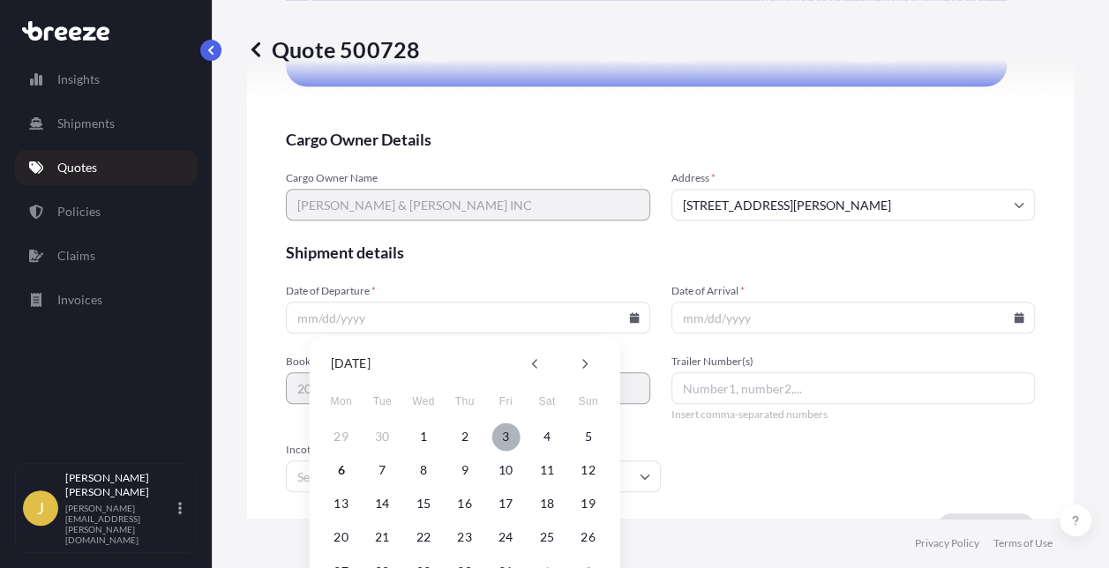
click at [509, 431] on button "3" at bounding box center [505, 437] width 28 height 28
type input "[DATE]"
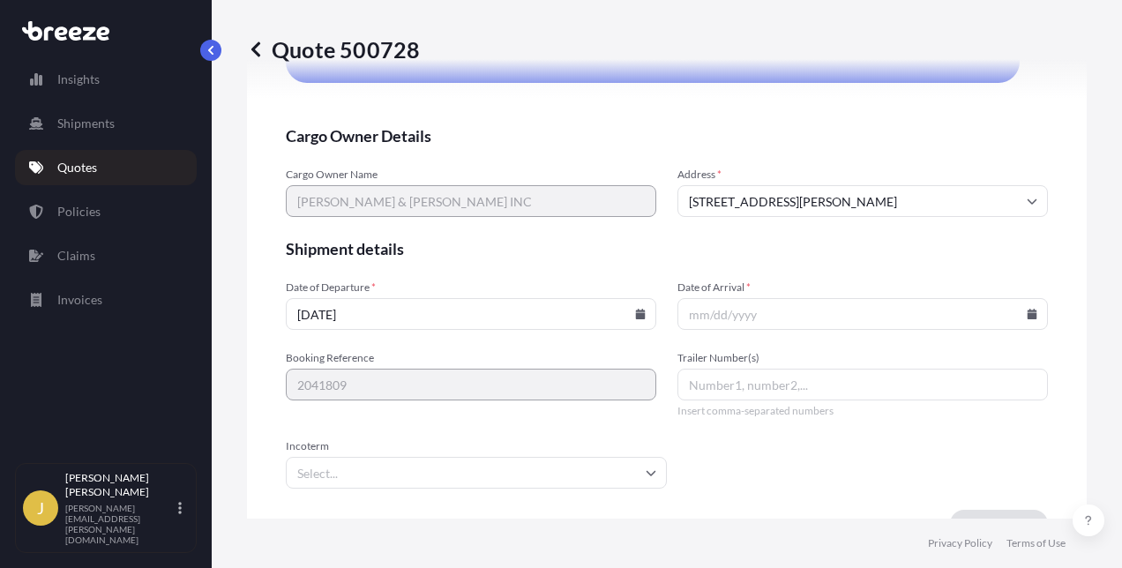
click at [731, 318] on input "Date of Arrival *" at bounding box center [862, 314] width 370 height 32
click at [723, 317] on input "Date of Arrival *" at bounding box center [862, 314] width 370 height 32
click at [1028, 317] on icon at bounding box center [1033, 314] width 10 height 11
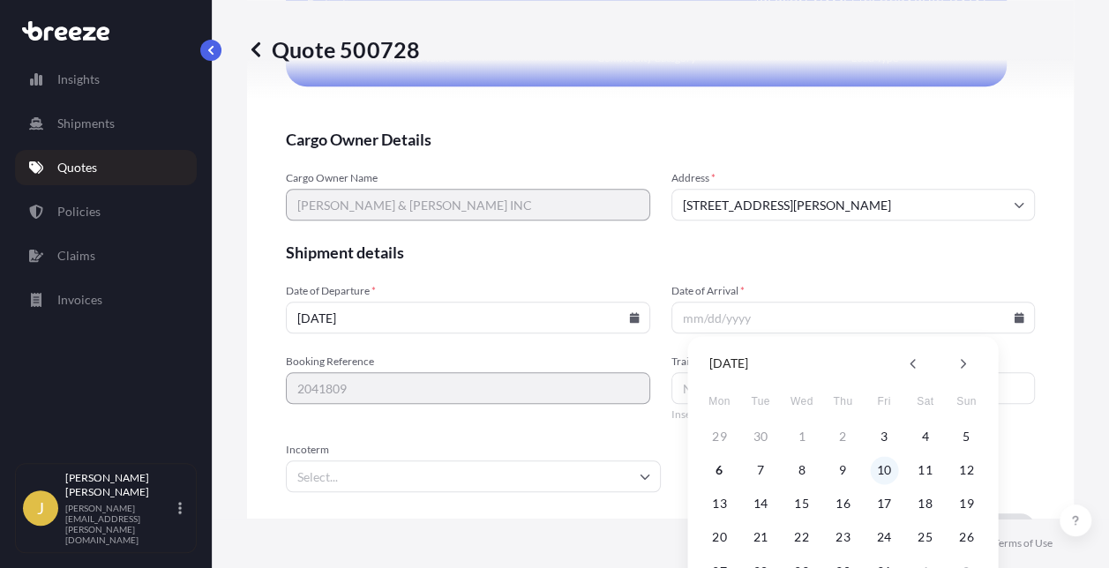
click at [880, 469] on button "10" at bounding box center [884, 470] width 28 height 28
type input "[DATE]"
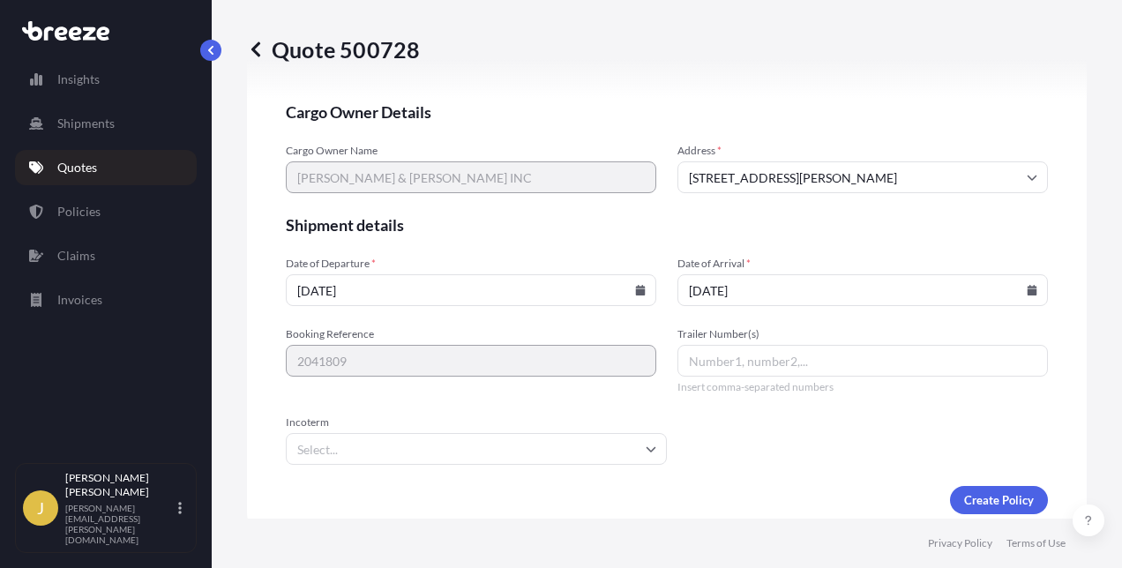
scroll to position [4030, 0]
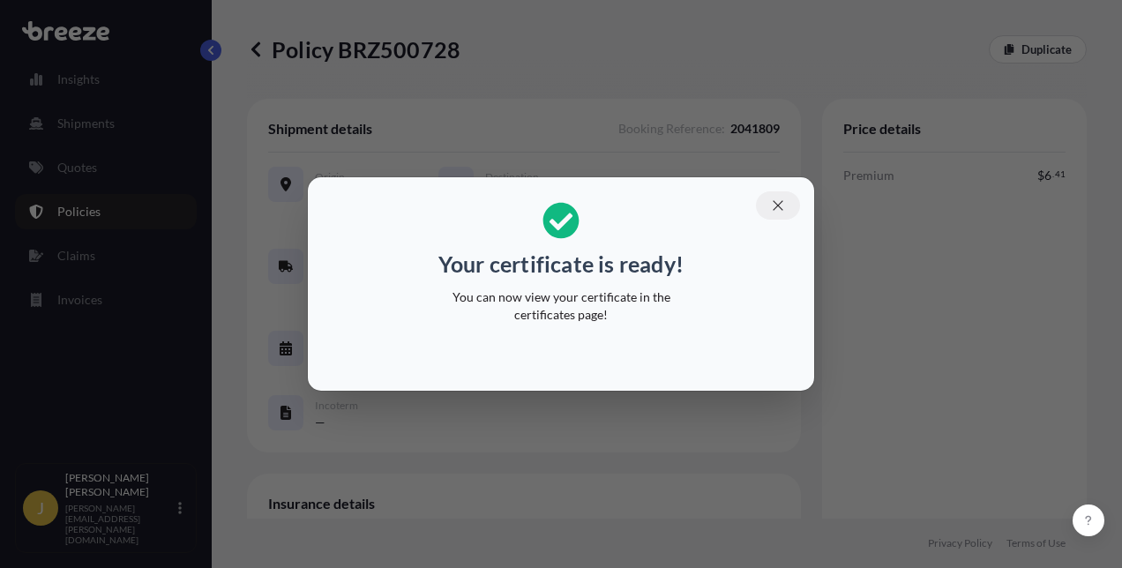
click at [782, 198] on icon "button" at bounding box center [778, 206] width 16 height 16
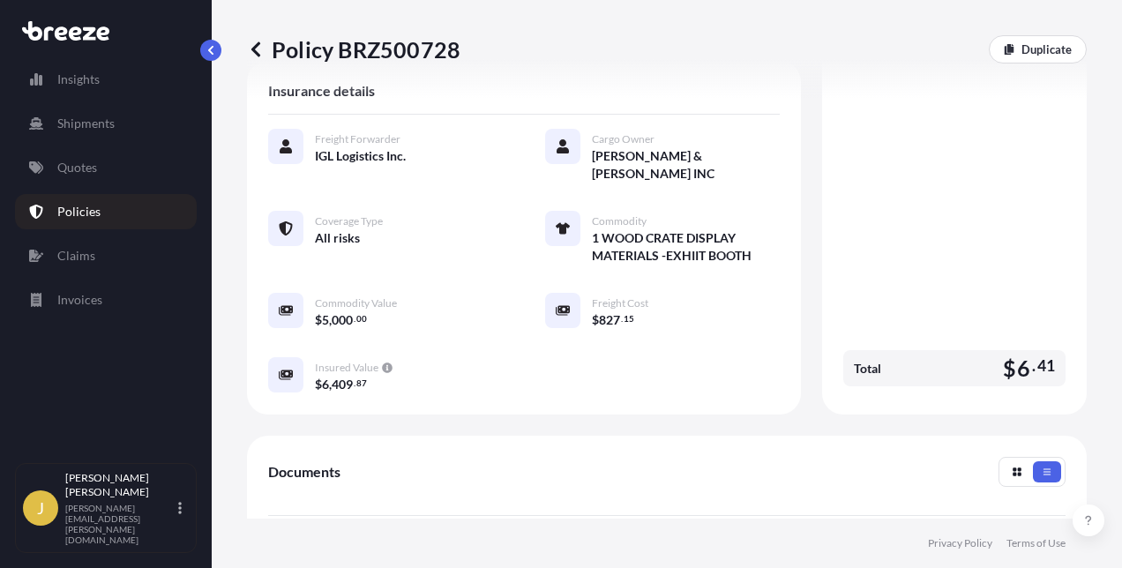
scroll to position [706, 0]
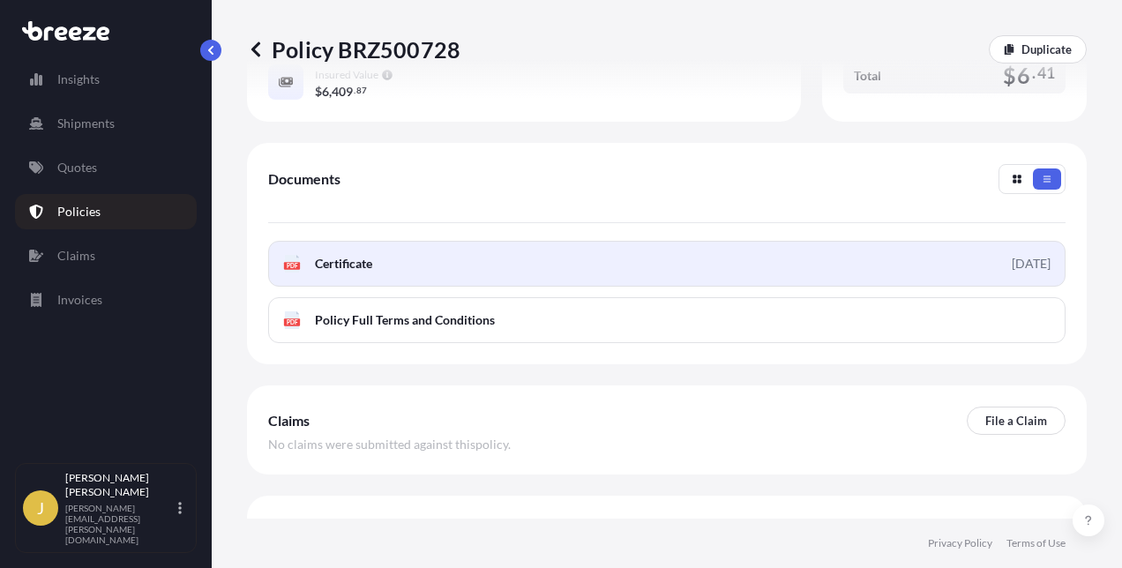
click at [342, 255] on span "Certificate" at bounding box center [343, 264] width 57 height 18
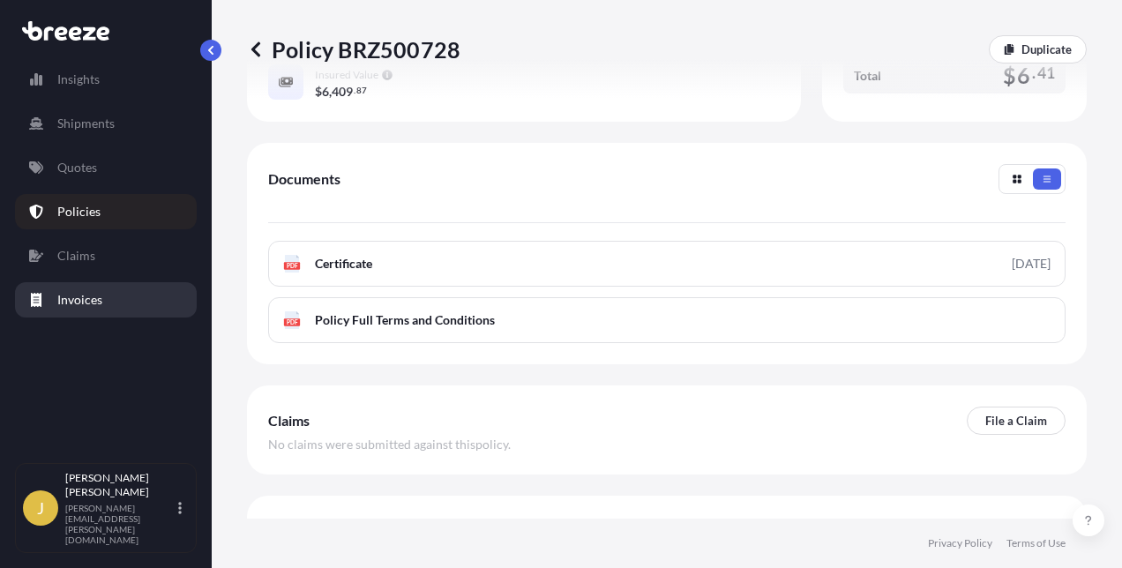
click at [83, 294] on p "Invoices" at bounding box center [79, 300] width 45 height 18
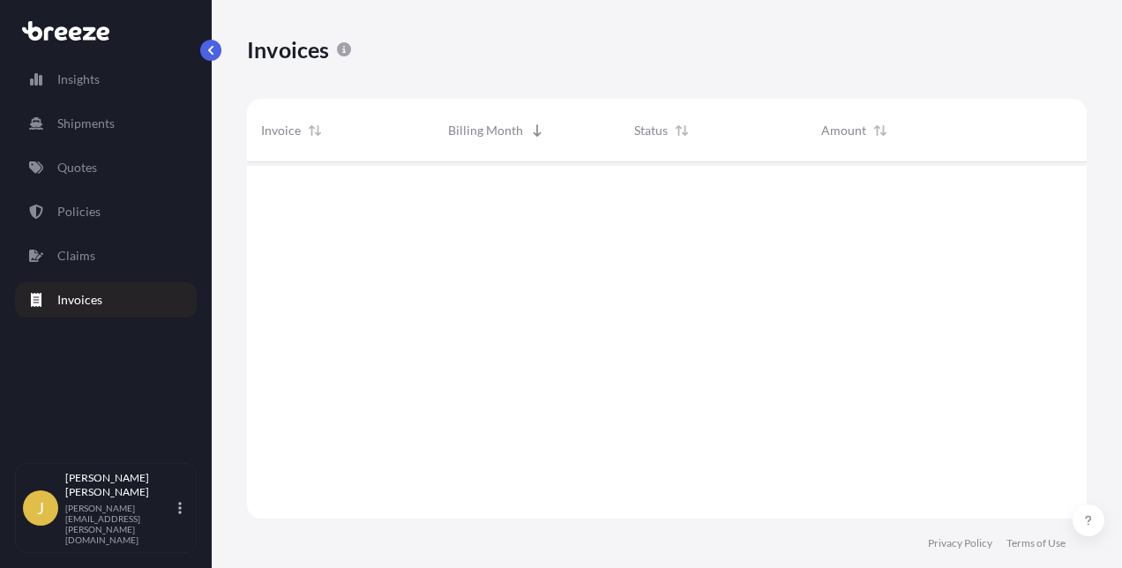
scroll to position [360, 826]
